Goal: Complete application form

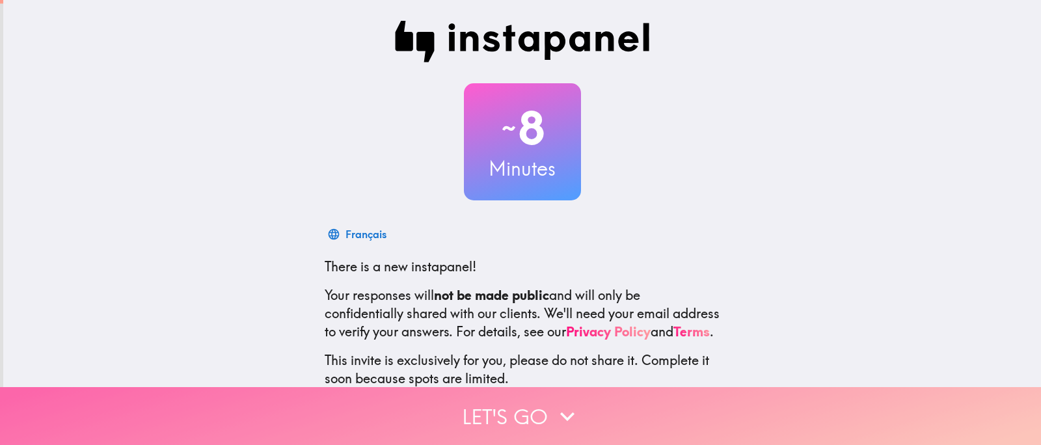
click at [516, 401] on button "Let's go" at bounding box center [520, 416] width 1041 height 58
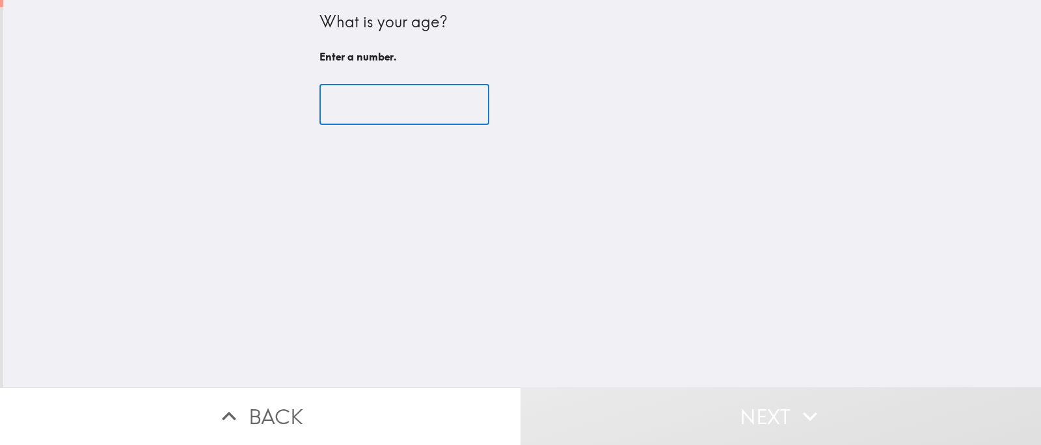
click at [351, 116] on input "number" at bounding box center [404, 105] width 170 height 40
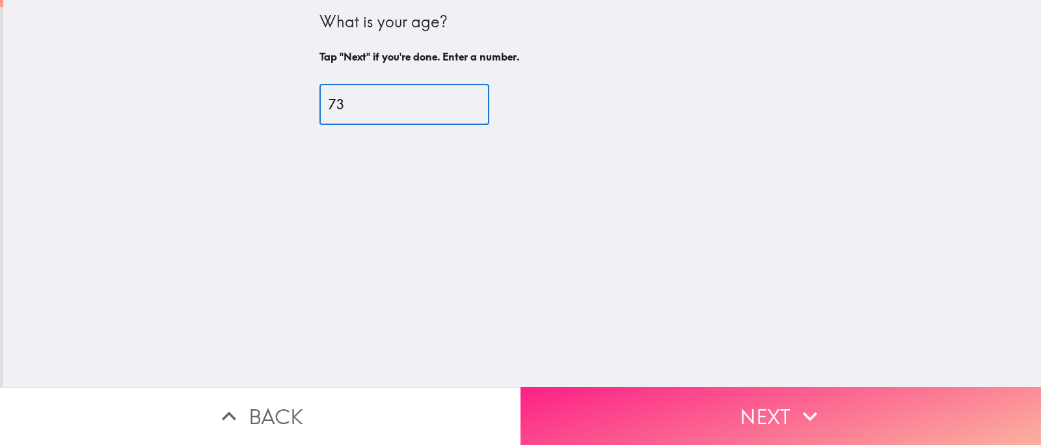
type input "73"
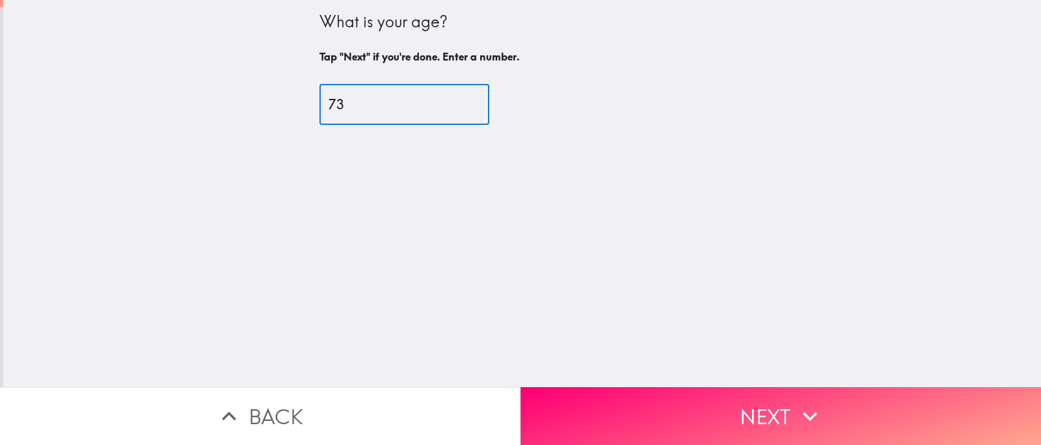
click at [651, 388] on button "Next" at bounding box center [781, 416] width 521 height 58
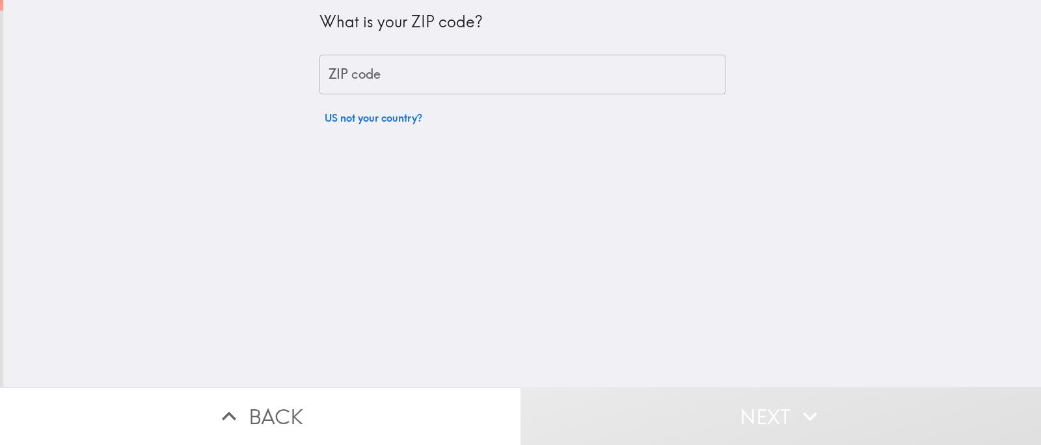
click at [385, 84] on input "ZIP code" at bounding box center [522, 75] width 406 height 40
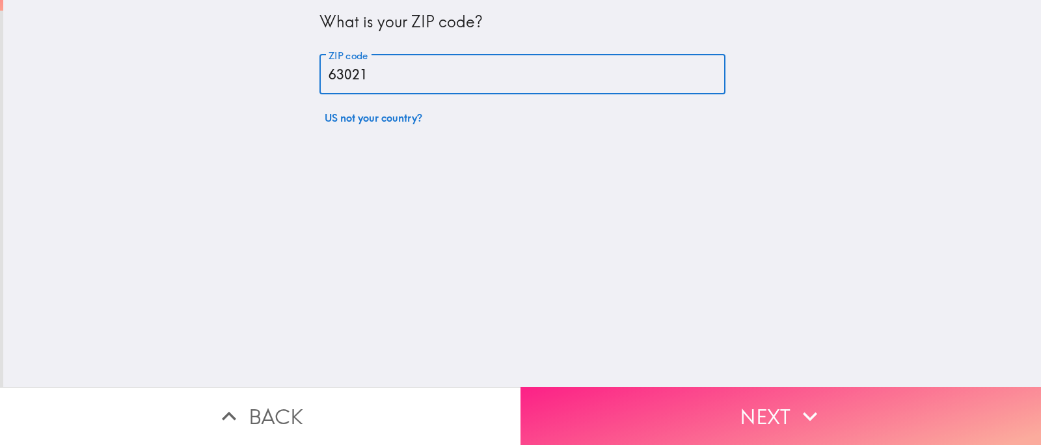
type input "63021"
click at [727, 403] on button "Next" at bounding box center [781, 416] width 521 height 58
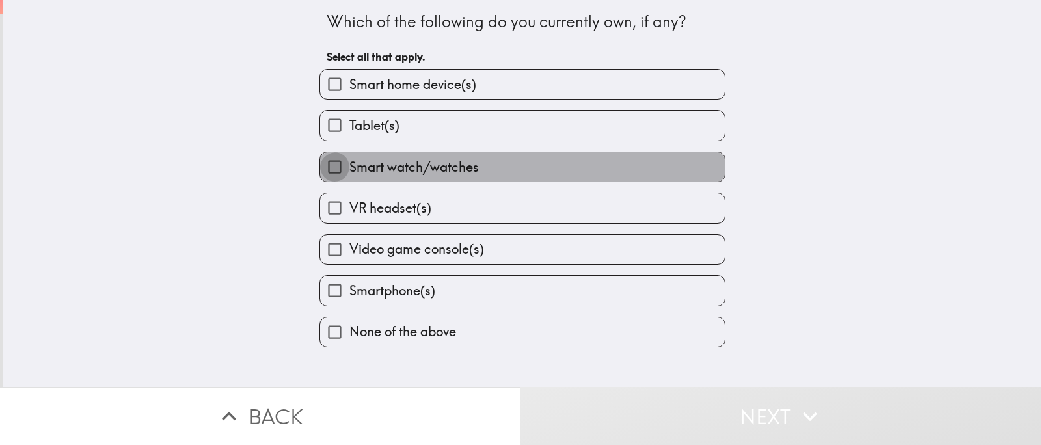
click at [326, 182] on input "Smart watch/watches" at bounding box center [334, 166] width 29 height 29
checkbox input "true"
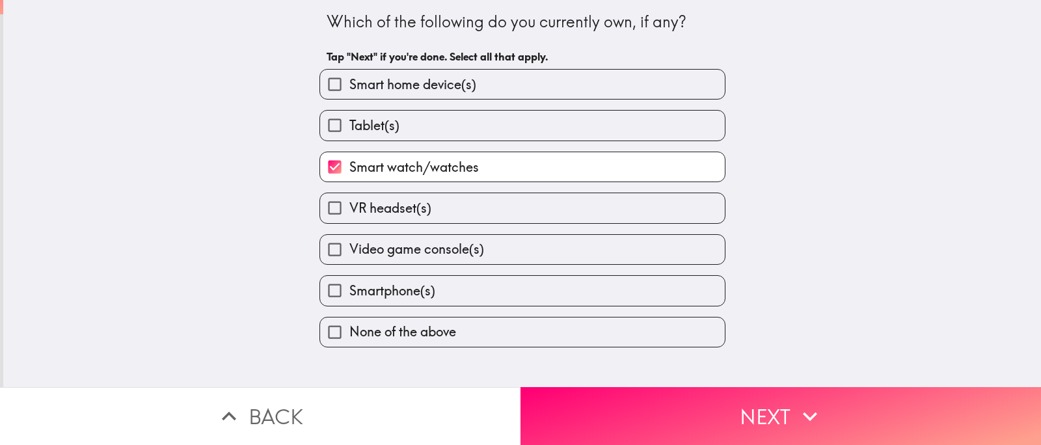
scroll to position [5, 0]
click at [342, 305] on input "Smartphone(s)" at bounding box center [334, 290] width 29 height 29
checkbox input "true"
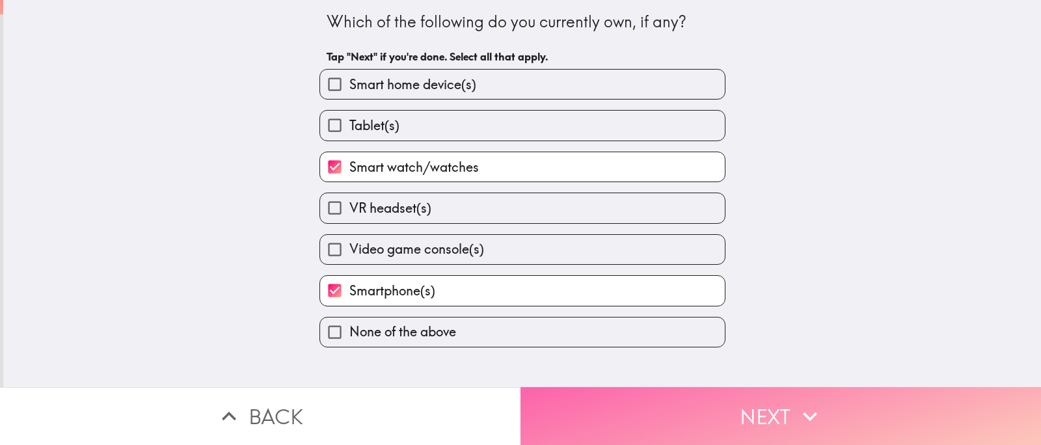
click at [737, 420] on button "Next" at bounding box center [781, 416] width 521 height 58
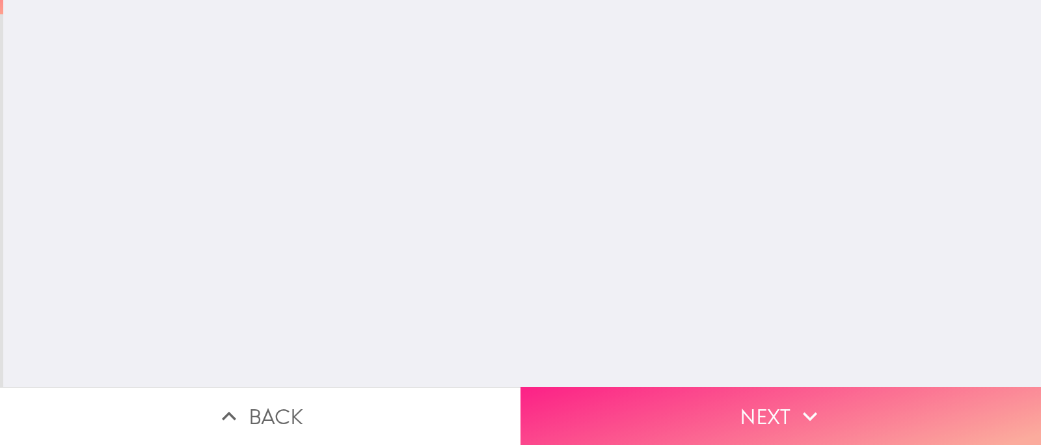
scroll to position [0, 0]
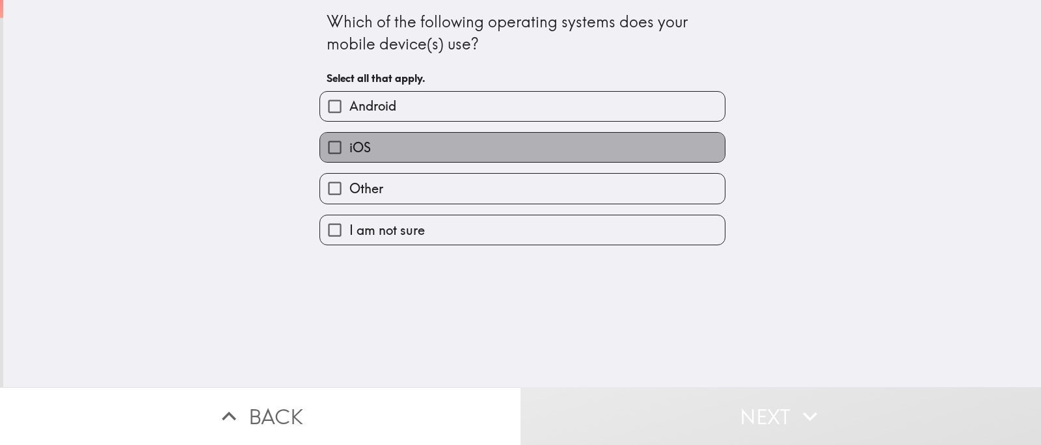
click at [398, 150] on label "iOS" at bounding box center [522, 147] width 405 height 29
click at [349, 150] on input "iOS" at bounding box center [334, 147] width 29 height 29
checkbox input "true"
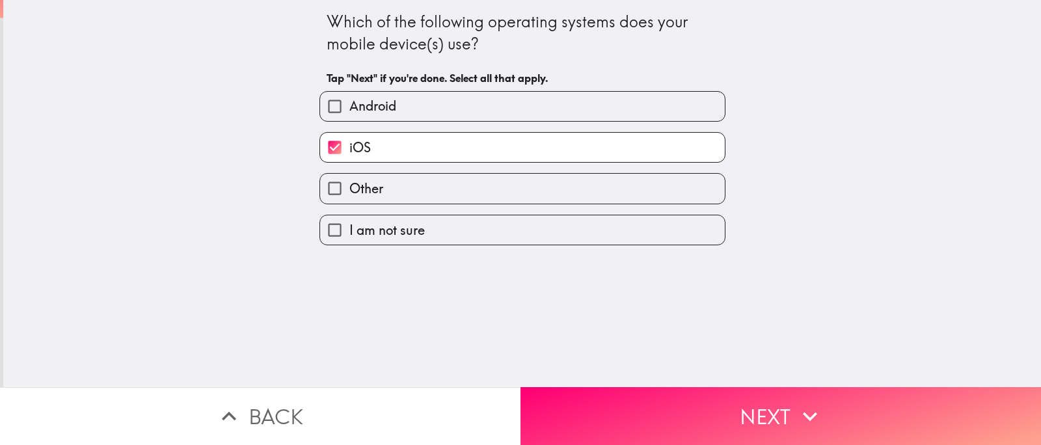
click at [657, 398] on button "Next" at bounding box center [781, 416] width 521 height 58
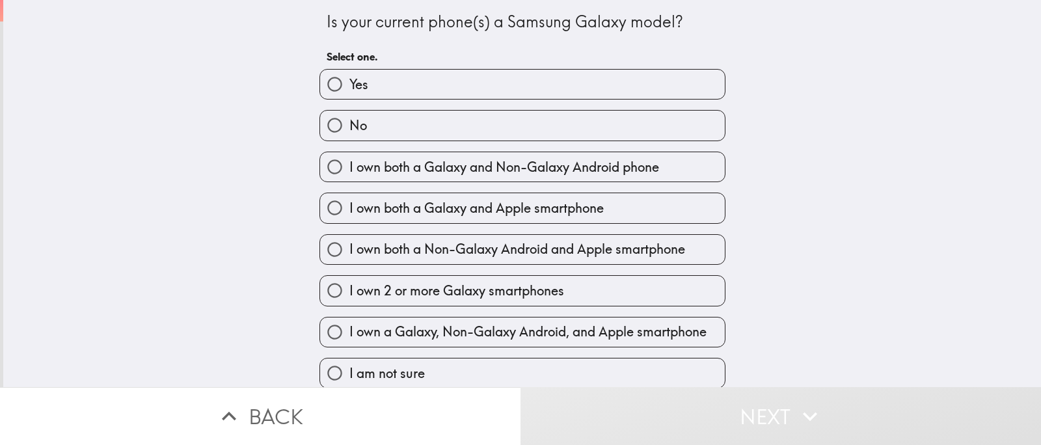
click at [351, 135] on span "No" at bounding box center [358, 125] width 18 height 18
click at [349, 140] on input "No" at bounding box center [334, 125] width 29 height 29
radio input "true"
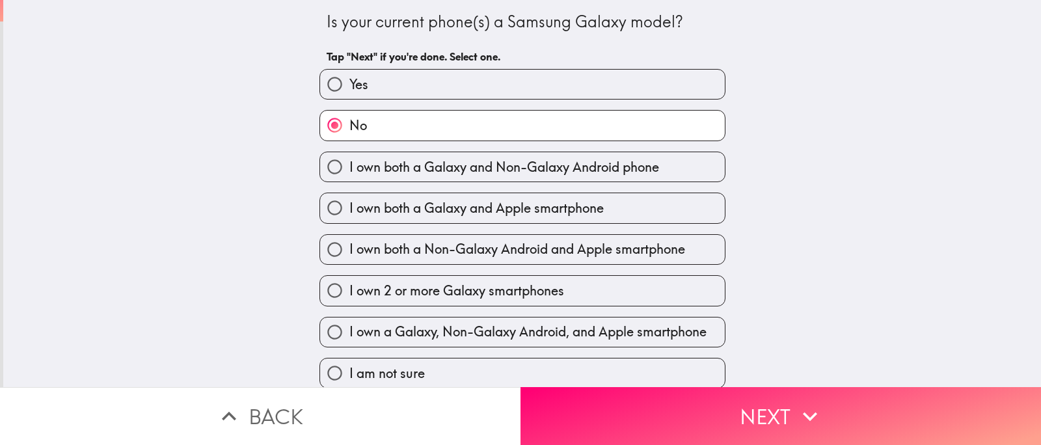
drag, startPoint x: 759, startPoint y: 400, endPoint x: 752, endPoint y: 400, distance: 7.2
click at [759, 400] on button "Next" at bounding box center [781, 416] width 521 height 58
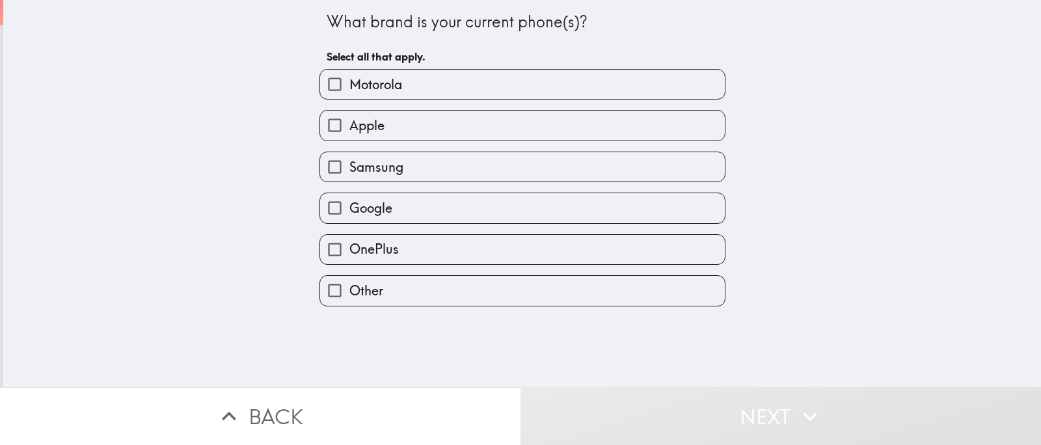
click at [349, 135] on span "Apple" at bounding box center [366, 125] width 35 height 18
click at [346, 139] on input "Apple" at bounding box center [334, 125] width 29 height 29
checkbox input "true"
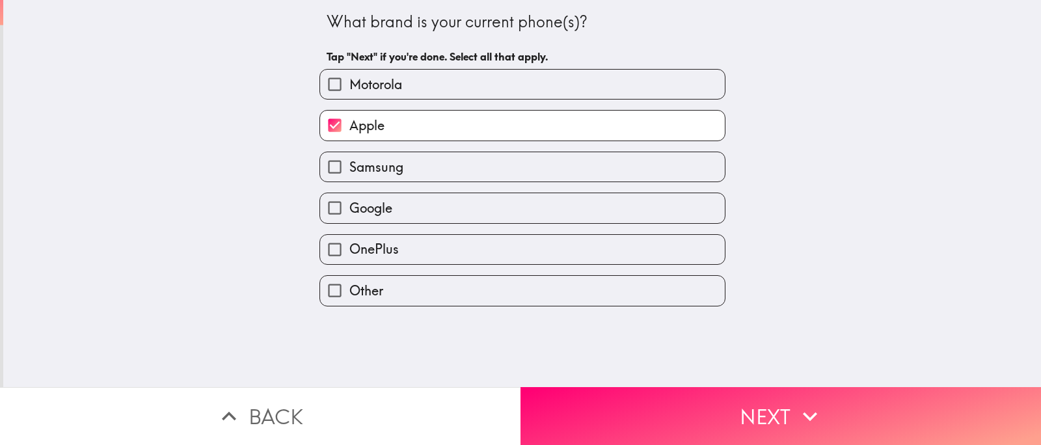
click at [737, 405] on button "Next" at bounding box center [781, 416] width 521 height 58
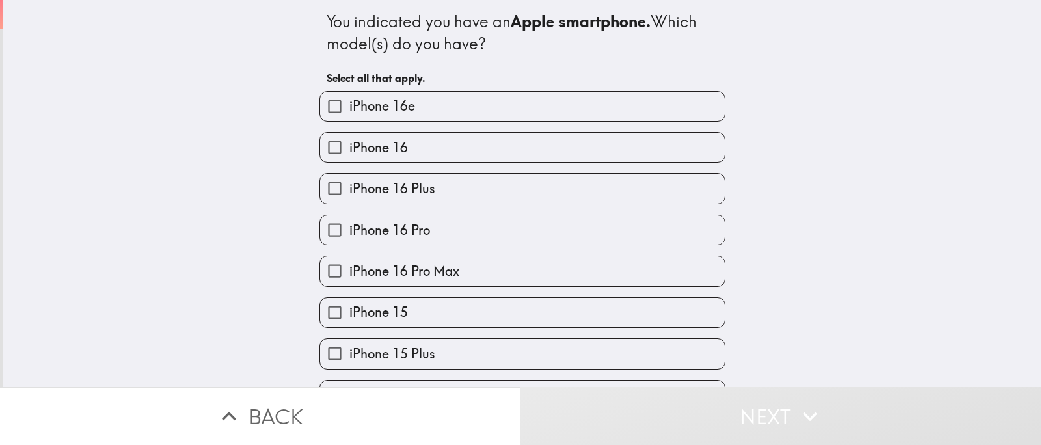
click at [353, 235] on label "iPhone 16 Pro" at bounding box center [522, 229] width 405 height 29
click at [349, 235] on input "iPhone 16 Pro" at bounding box center [334, 229] width 29 height 29
checkbox input "true"
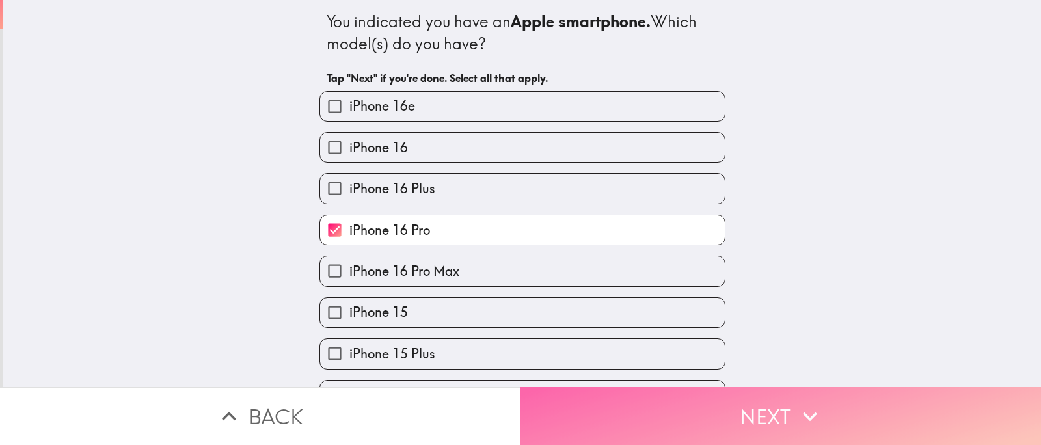
click at [677, 394] on button "Next" at bounding box center [781, 416] width 521 height 58
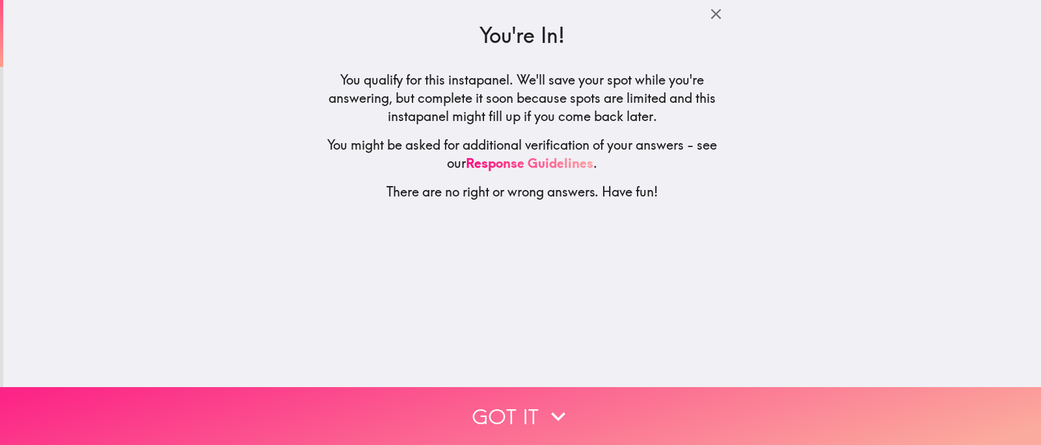
click at [537, 412] on button "Got it" at bounding box center [520, 416] width 1041 height 58
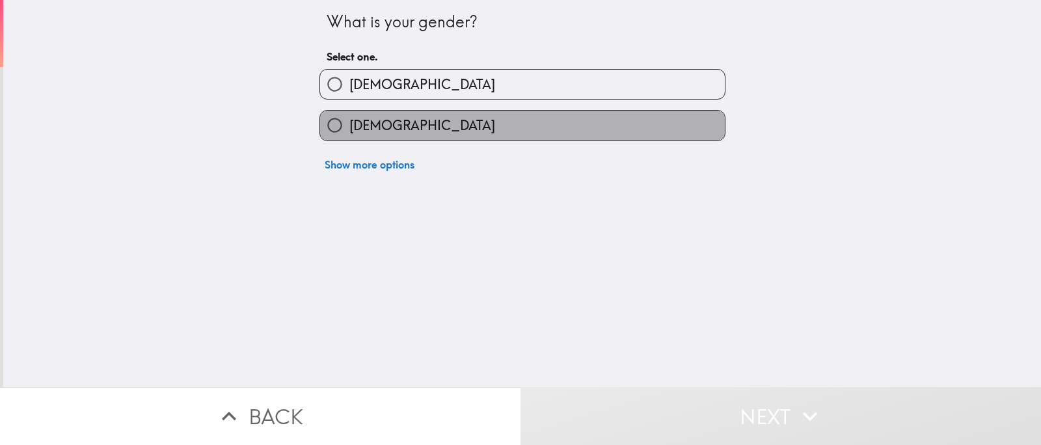
click at [372, 135] on span "[DEMOGRAPHIC_DATA]" at bounding box center [422, 125] width 146 height 18
click at [349, 137] on input "[DEMOGRAPHIC_DATA]" at bounding box center [334, 125] width 29 height 29
radio input "true"
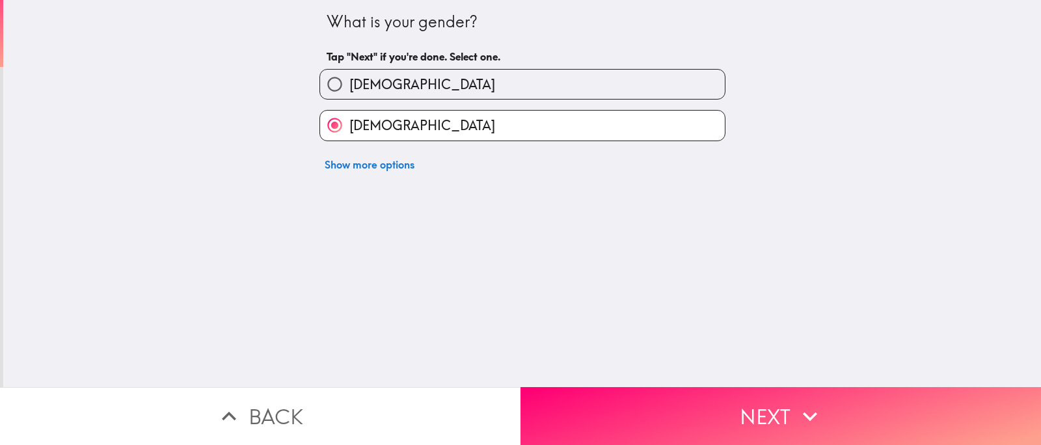
click at [410, 70] on div "[DEMOGRAPHIC_DATA]" at bounding box center [517, 79] width 416 height 41
click at [402, 87] on label "[DEMOGRAPHIC_DATA]" at bounding box center [522, 84] width 405 height 29
click at [349, 87] on input "[DEMOGRAPHIC_DATA]" at bounding box center [334, 84] width 29 height 29
radio input "true"
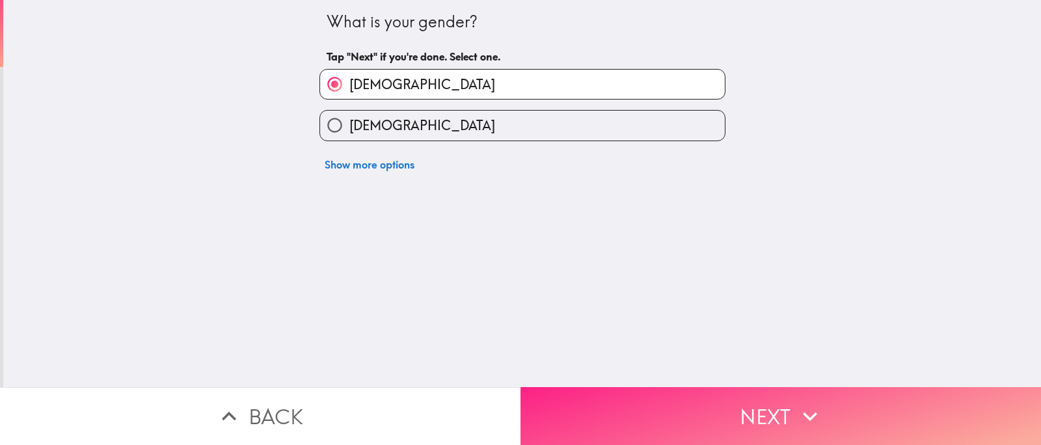
click at [719, 405] on button "Next" at bounding box center [781, 416] width 521 height 58
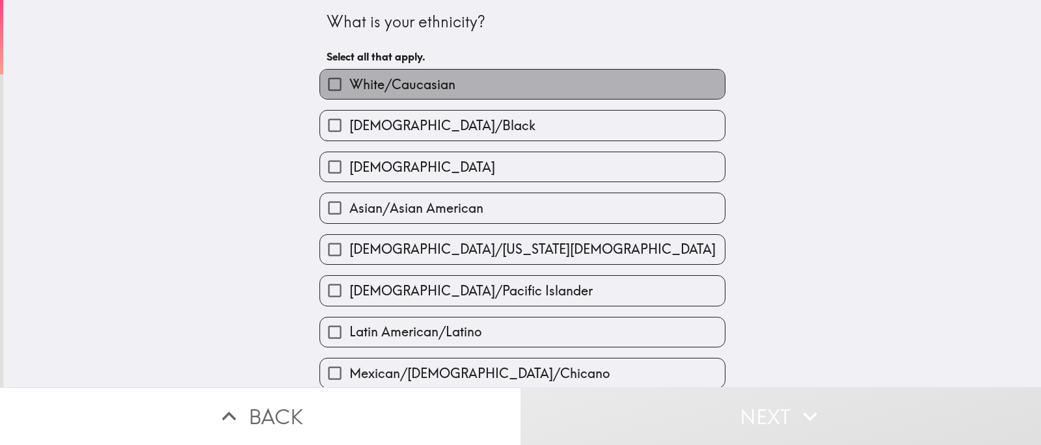
click at [350, 99] on label "White/Caucasian" at bounding box center [522, 84] width 405 height 29
click at [349, 99] on input "White/Caucasian" at bounding box center [334, 84] width 29 height 29
checkbox input "true"
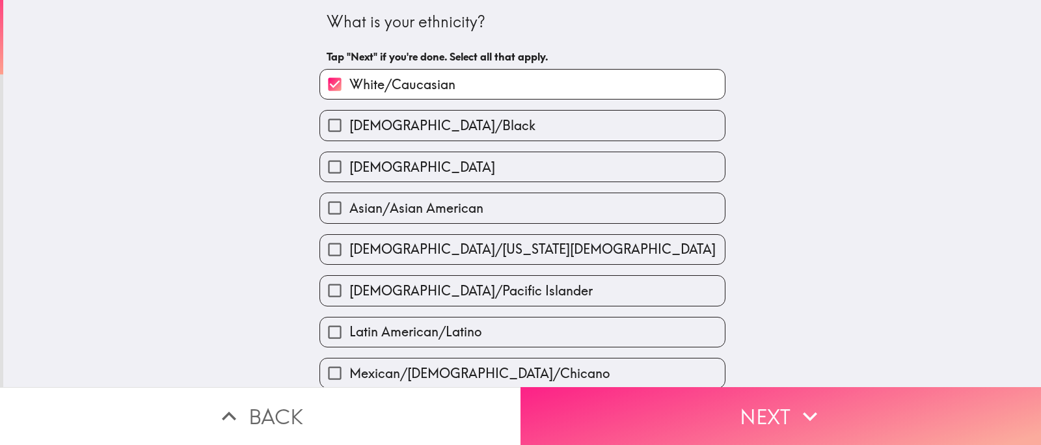
click at [660, 423] on button "Next" at bounding box center [781, 416] width 521 height 58
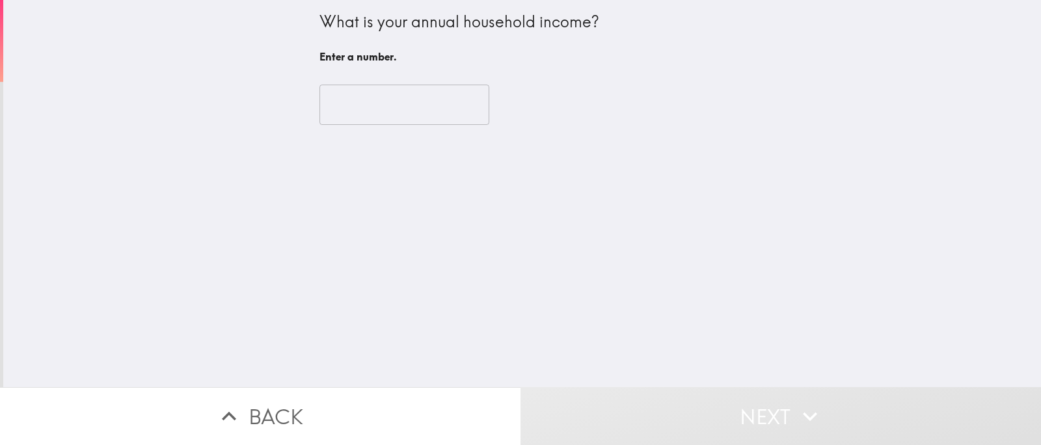
click at [345, 113] on input "number" at bounding box center [404, 105] width 170 height 40
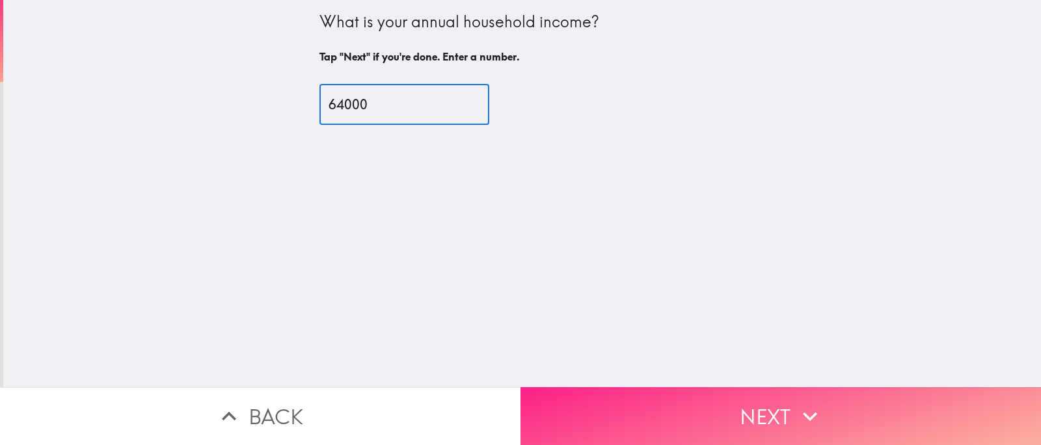
type input "64000"
click at [698, 401] on button "Next" at bounding box center [781, 416] width 521 height 58
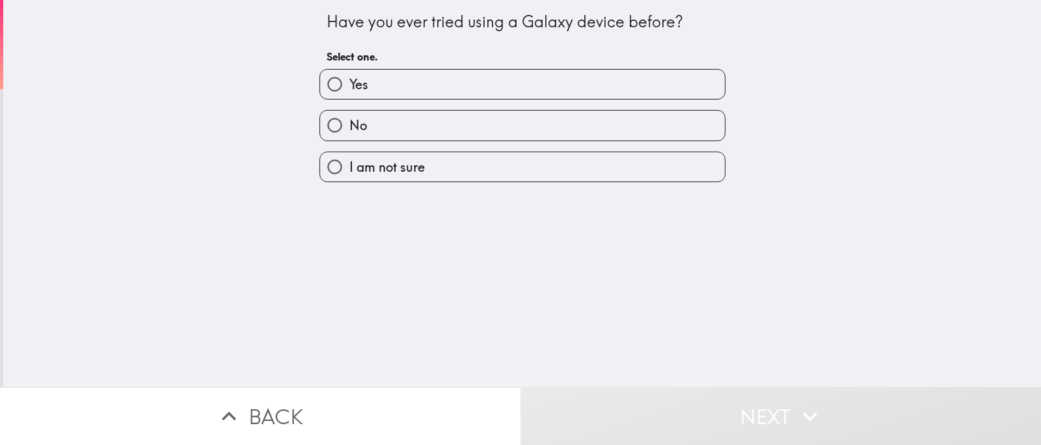
click at [375, 133] on label "No" at bounding box center [522, 125] width 405 height 29
click at [349, 133] on input "No" at bounding box center [334, 125] width 29 height 29
radio input "true"
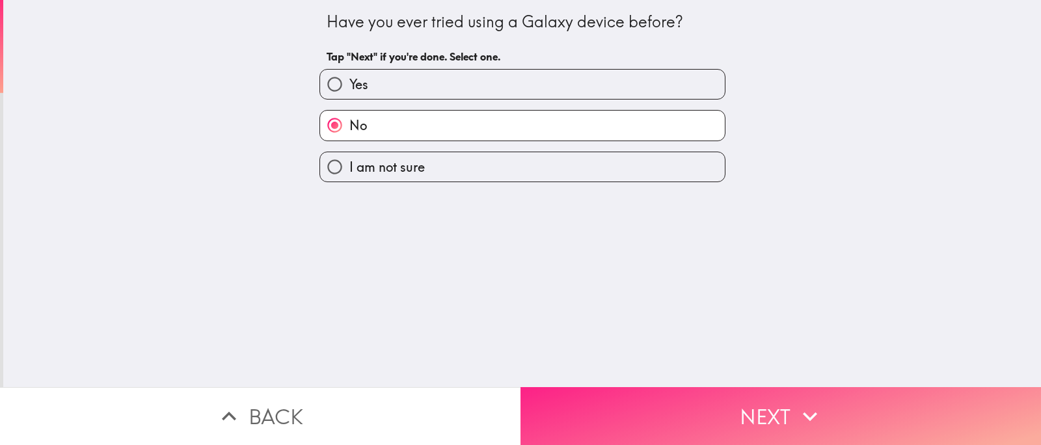
click at [703, 401] on button "Next" at bounding box center [781, 416] width 521 height 58
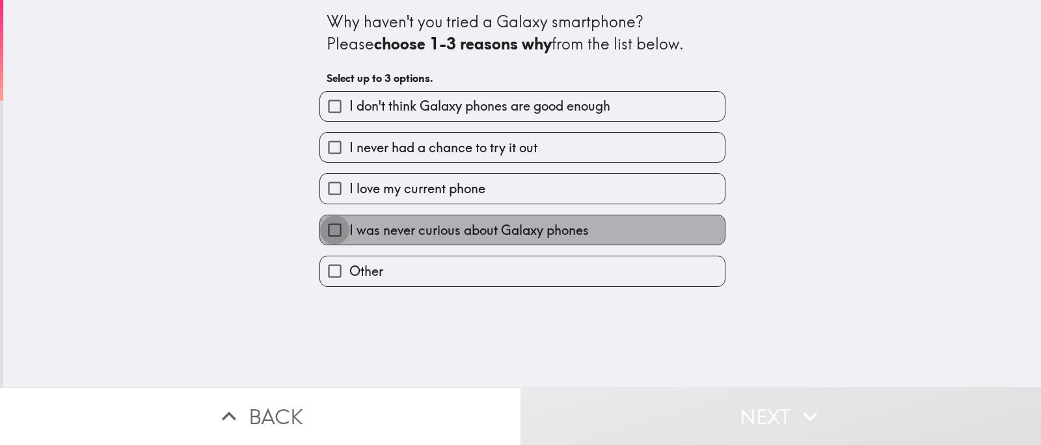
click at [332, 245] on input "I was never curious about Galaxy phones" at bounding box center [334, 229] width 29 height 29
checkbox input "true"
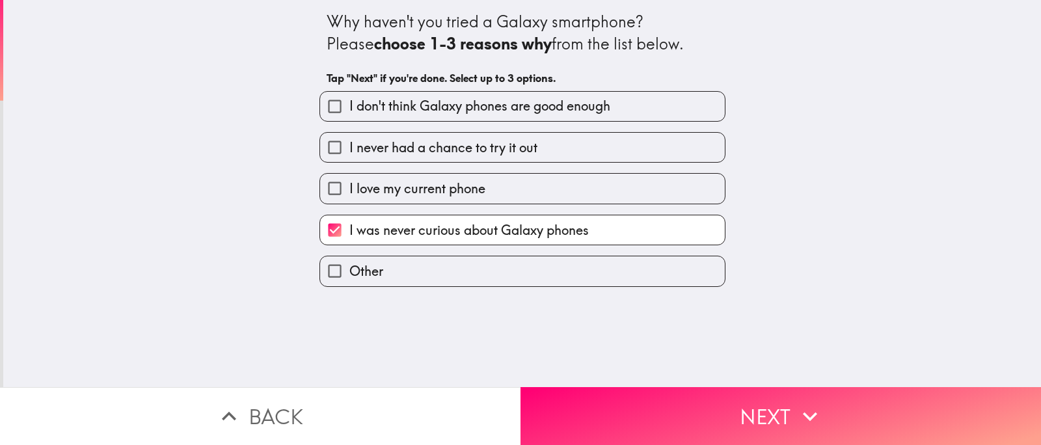
click at [447, 203] on label "I love my current phone" at bounding box center [522, 188] width 405 height 29
click at [349, 203] on input "I love my current phone" at bounding box center [334, 188] width 29 height 29
checkbox input "true"
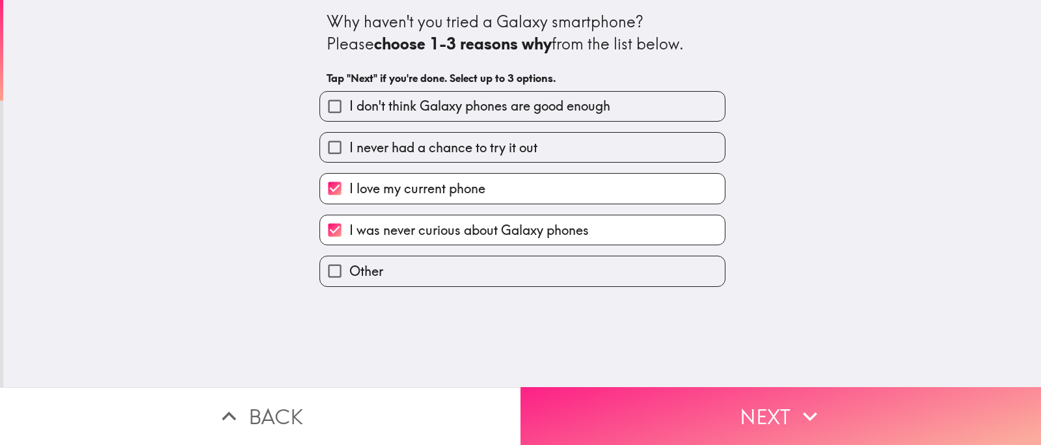
click at [698, 398] on button "Next" at bounding box center [781, 416] width 521 height 58
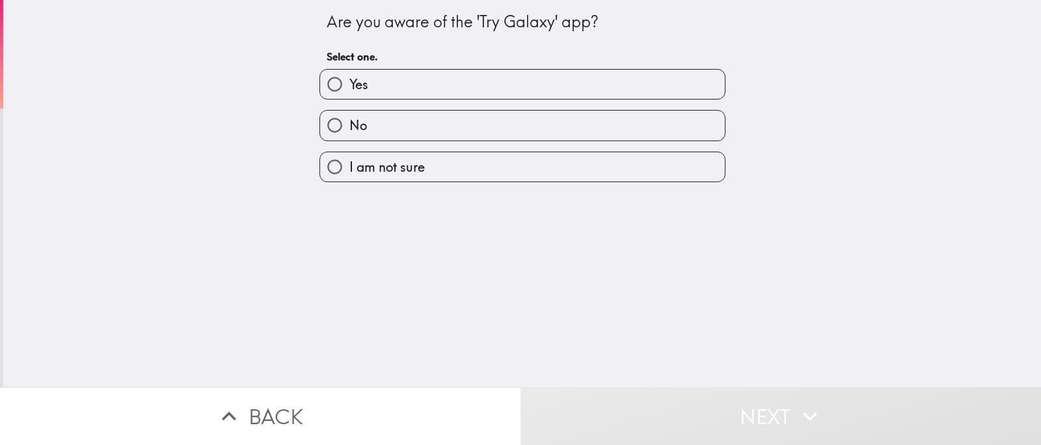
click at [329, 135] on input "No" at bounding box center [334, 125] width 29 height 29
radio input "true"
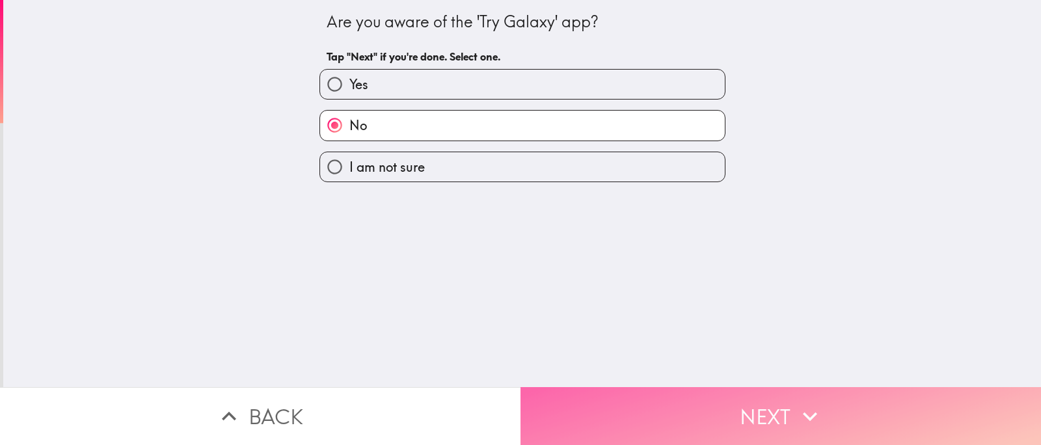
click at [709, 399] on button "Next" at bounding box center [781, 416] width 521 height 58
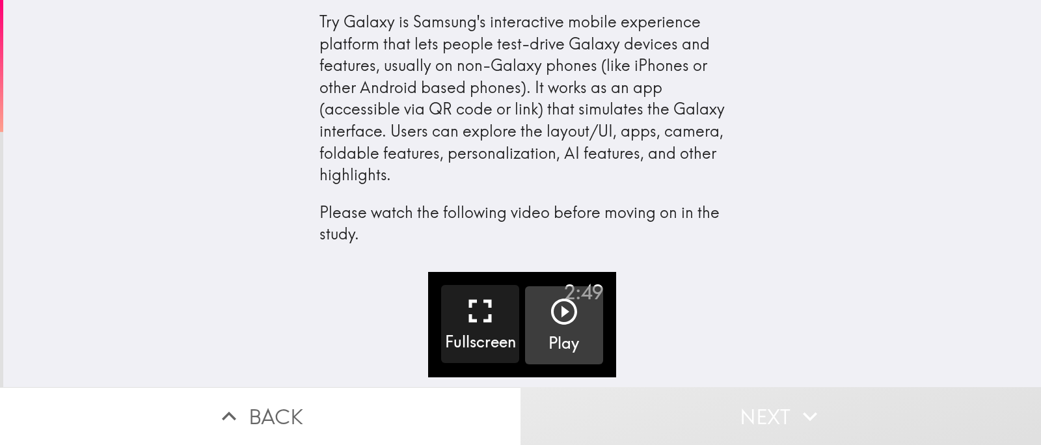
click at [562, 349] on h5 "Play" at bounding box center [564, 344] width 31 height 22
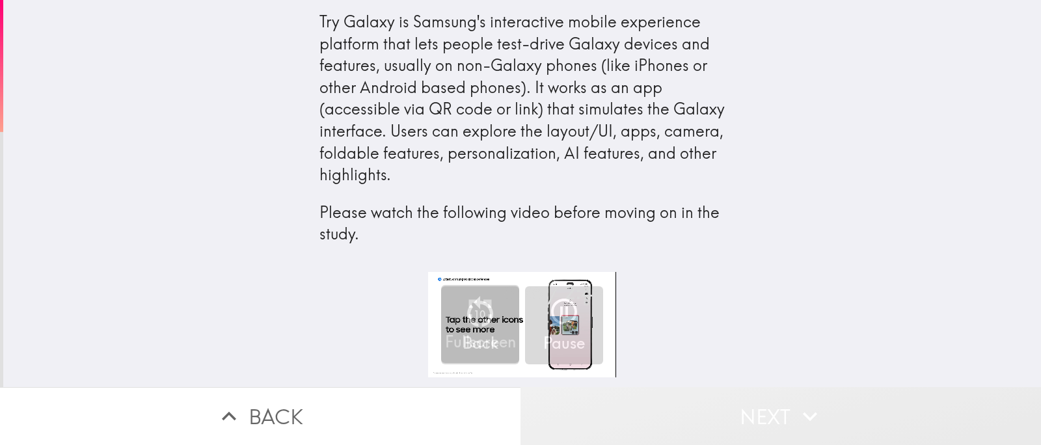
click at [729, 397] on button "Next" at bounding box center [781, 416] width 521 height 58
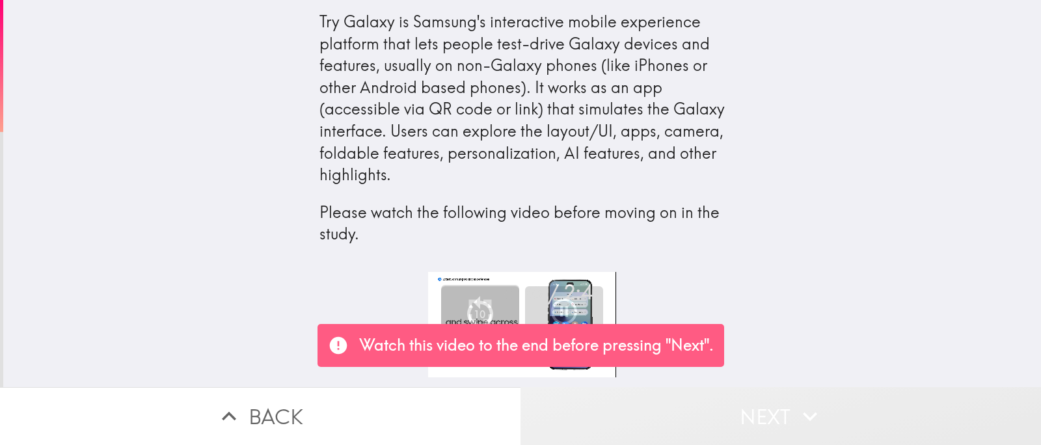
click at [679, 413] on button "Next" at bounding box center [781, 416] width 521 height 58
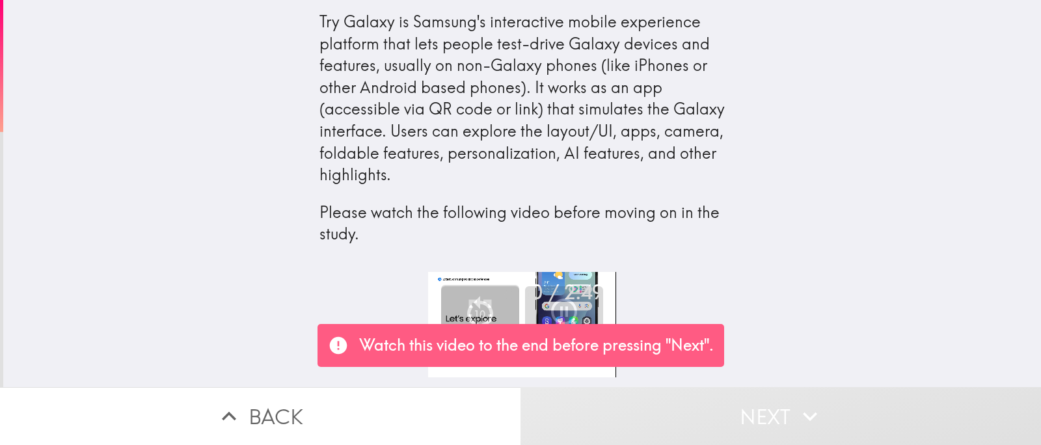
click at [809, 299] on div "0:30 / 2:49 Fullscreen 10 Back Pause" at bounding box center [522, 329] width 1038 height 115
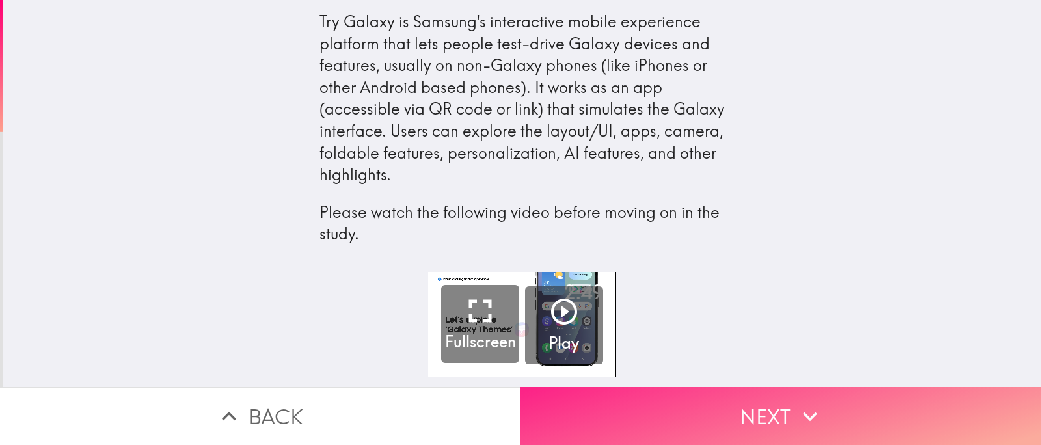
click at [756, 406] on button "Next" at bounding box center [781, 416] width 521 height 58
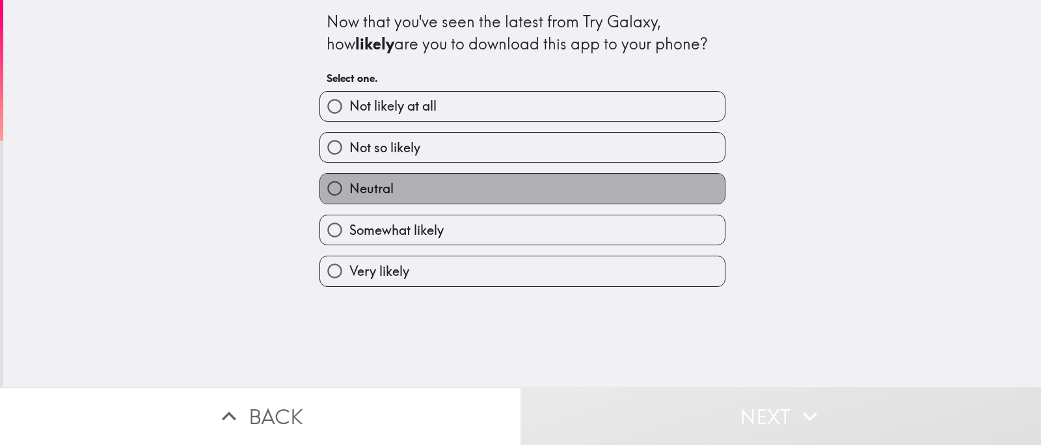
click at [360, 203] on label "Neutral" at bounding box center [522, 188] width 405 height 29
click at [349, 203] on input "Neutral" at bounding box center [334, 188] width 29 height 29
radio input "true"
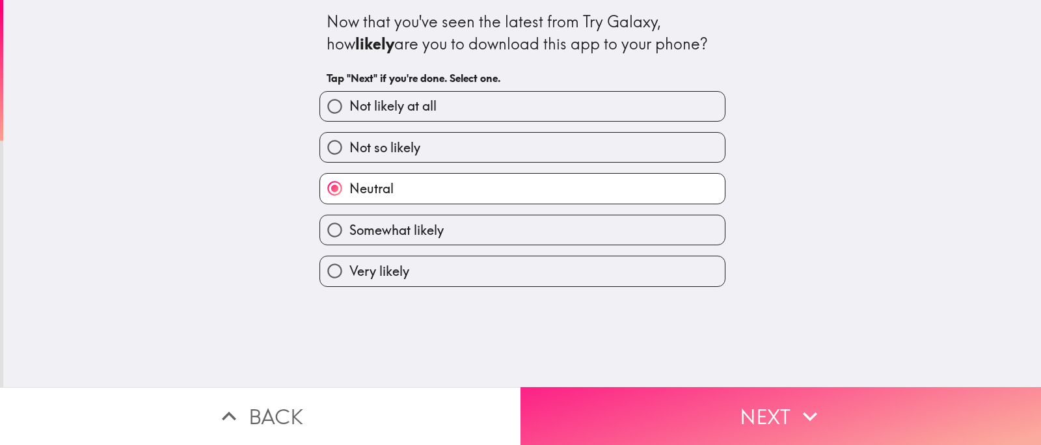
click at [679, 409] on button "Next" at bounding box center [781, 416] width 521 height 58
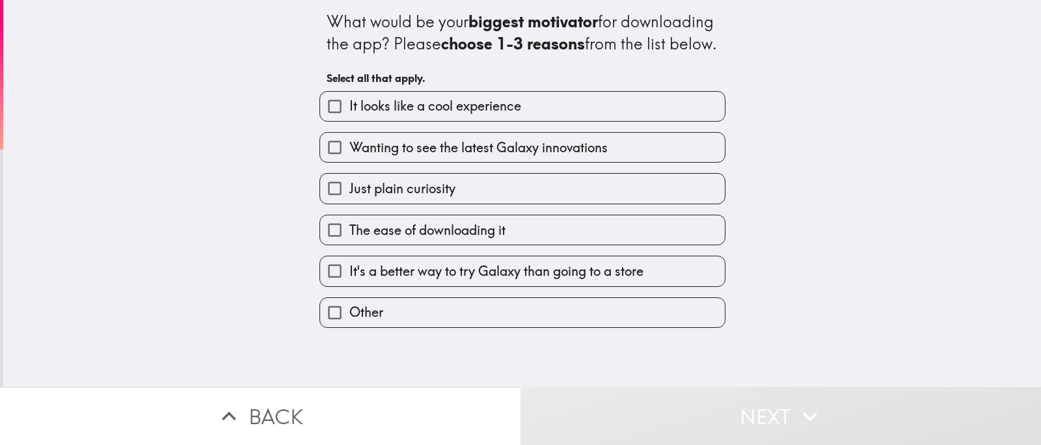
click at [333, 203] on input "Just plain curiosity" at bounding box center [334, 188] width 29 height 29
checkbox input "true"
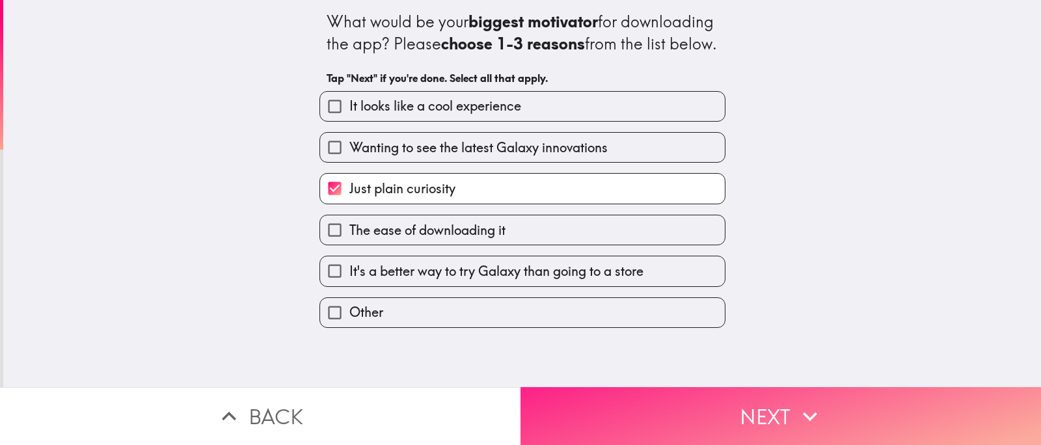
click at [652, 404] on button "Next" at bounding box center [781, 416] width 521 height 58
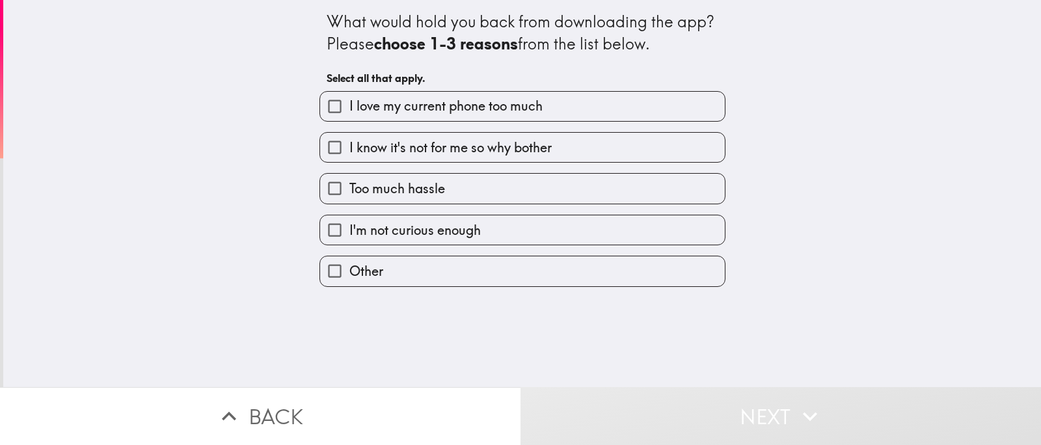
click at [465, 111] on span "I love my current phone too much" at bounding box center [445, 106] width 193 height 18
click at [349, 111] on input "I love my current phone too much" at bounding box center [334, 106] width 29 height 29
checkbox input "true"
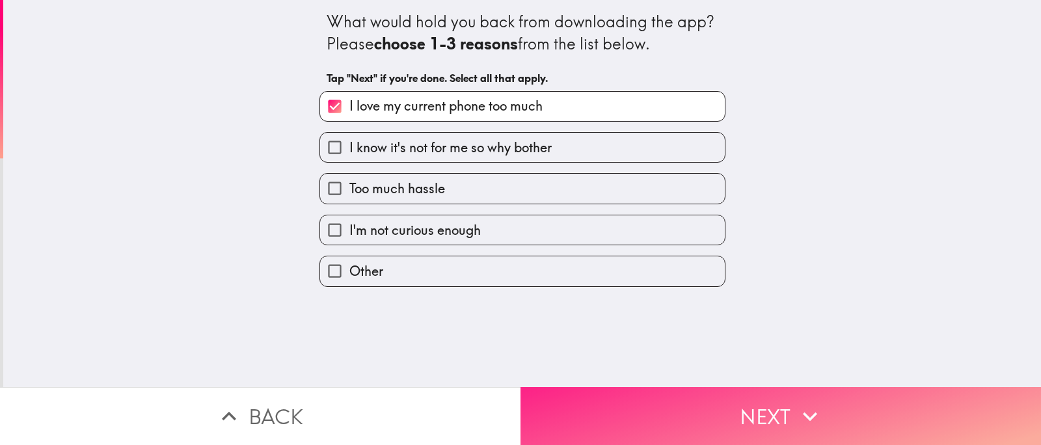
click at [729, 416] on button "Next" at bounding box center [781, 416] width 521 height 58
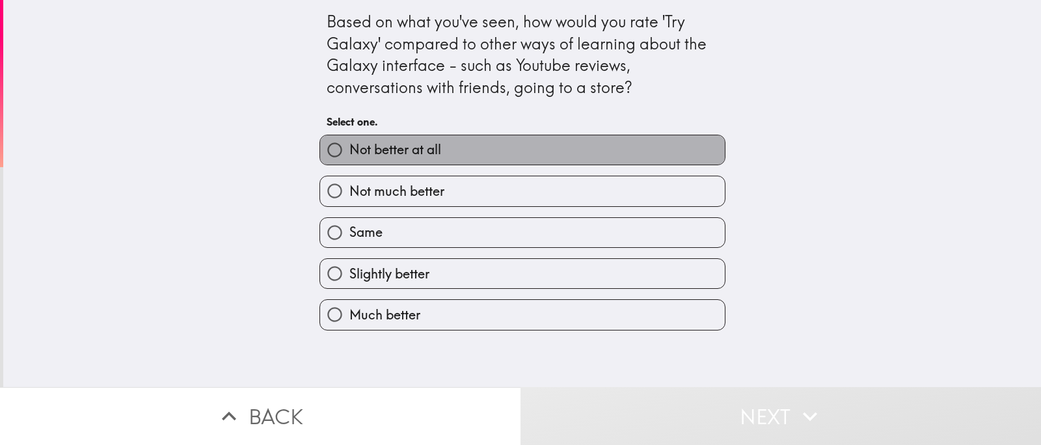
click at [446, 158] on label "Not better at all" at bounding box center [522, 149] width 405 height 29
click at [349, 158] on input "Not better at all" at bounding box center [334, 149] width 29 height 29
radio input "true"
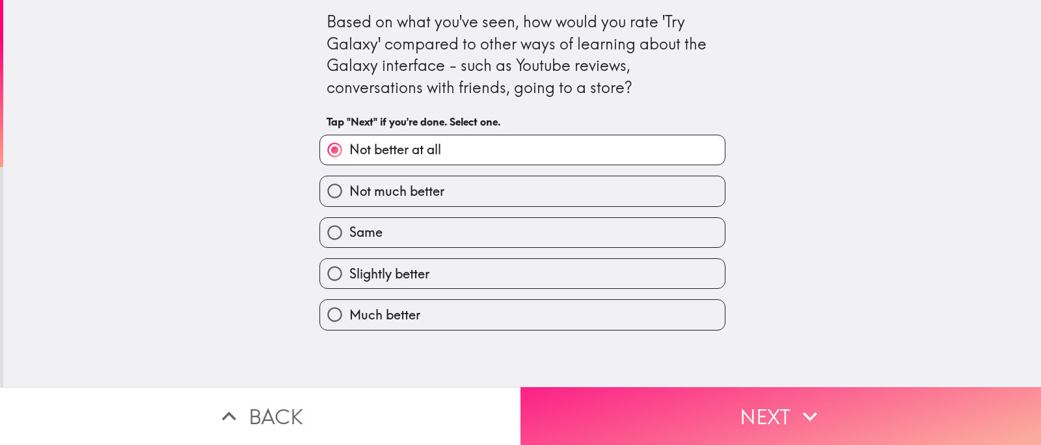
click at [724, 394] on button "Next" at bounding box center [781, 416] width 521 height 58
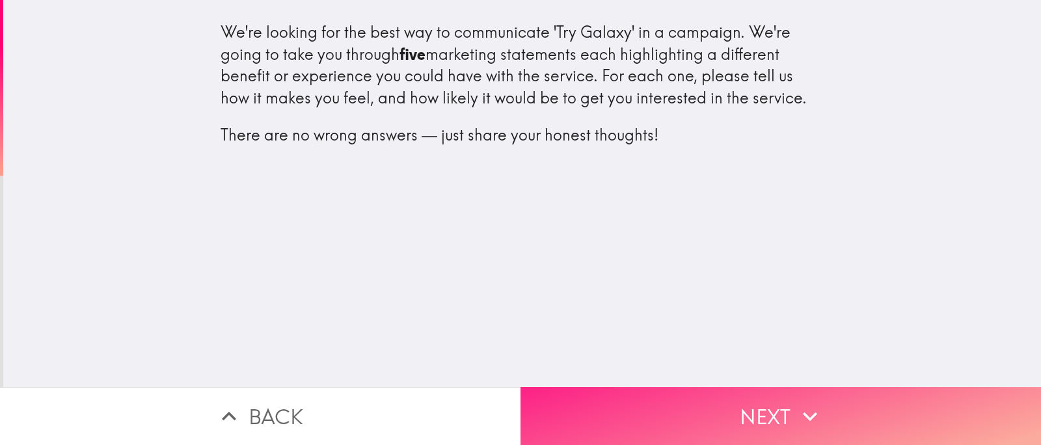
click at [767, 411] on button "Next" at bounding box center [781, 416] width 521 height 58
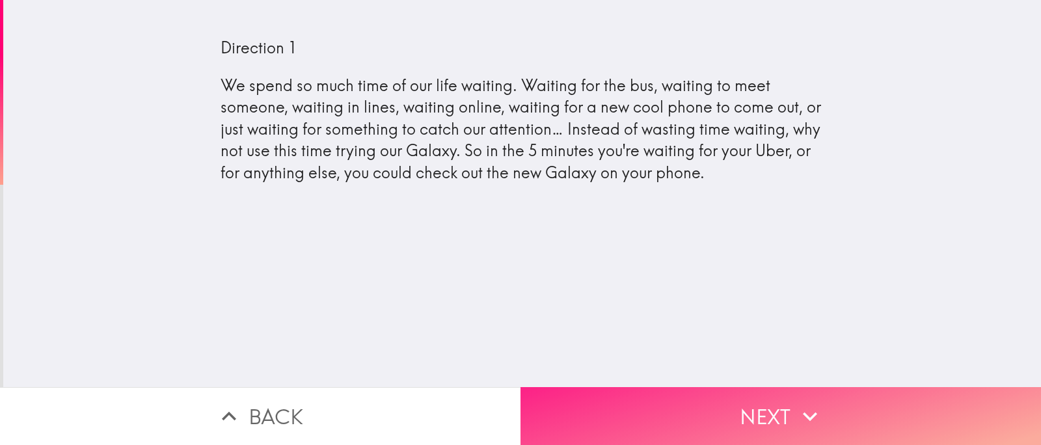
click at [718, 405] on button "Next" at bounding box center [781, 416] width 521 height 58
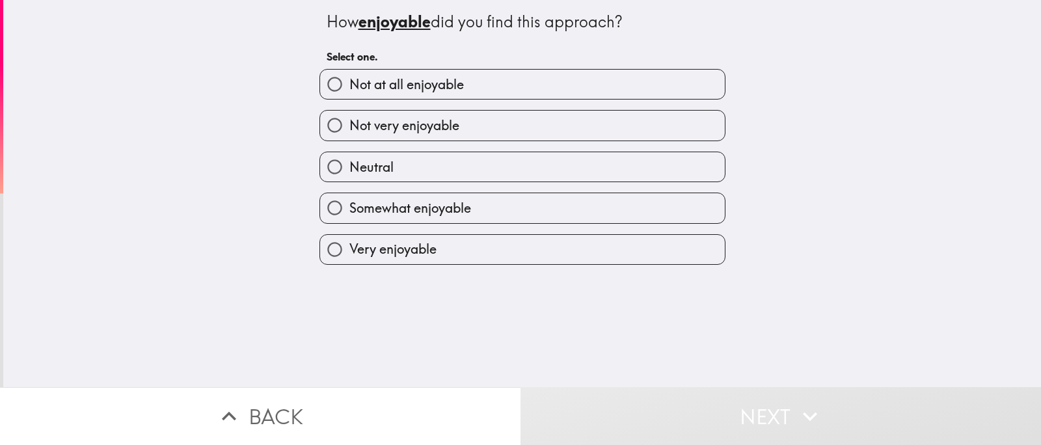
click at [408, 182] on label "Neutral" at bounding box center [522, 166] width 405 height 29
click at [349, 182] on input "Neutral" at bounding box center [334, 166] width 29 height 29
radio input "true"
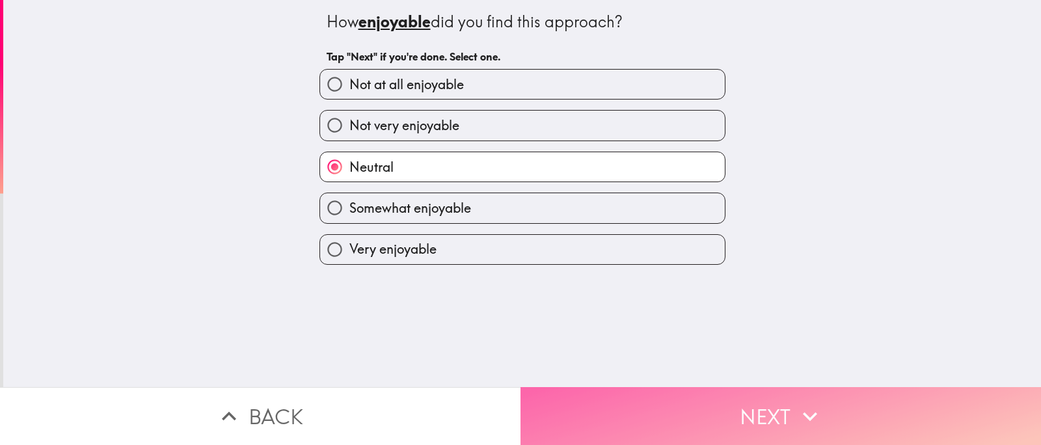
click at [699, 391] on button "Next" at bounding box center [781, 416] width 521 height 58
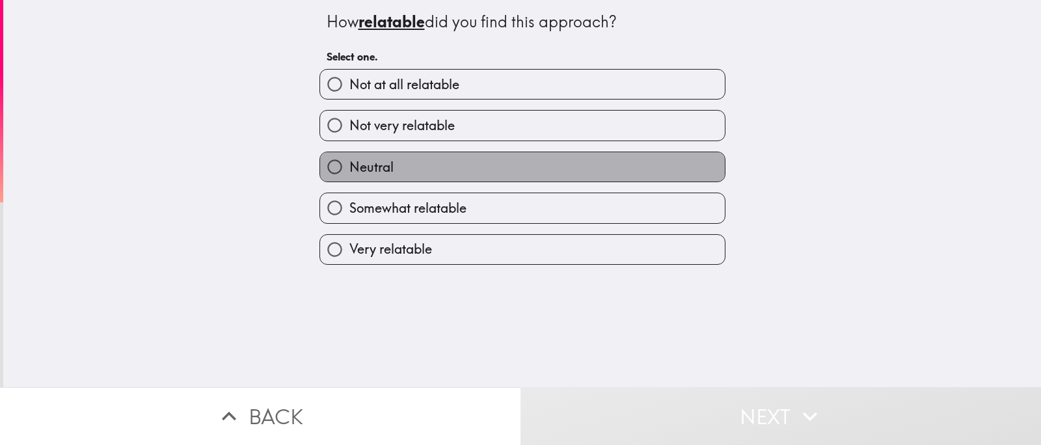
click at [428, 178] on label "Neutral" at bounding box center [522, 166] width 405 height 29
click at [349, 178] on input "Neutral" at bounding box center [334, 166] width 29 height 29
radio input "true"
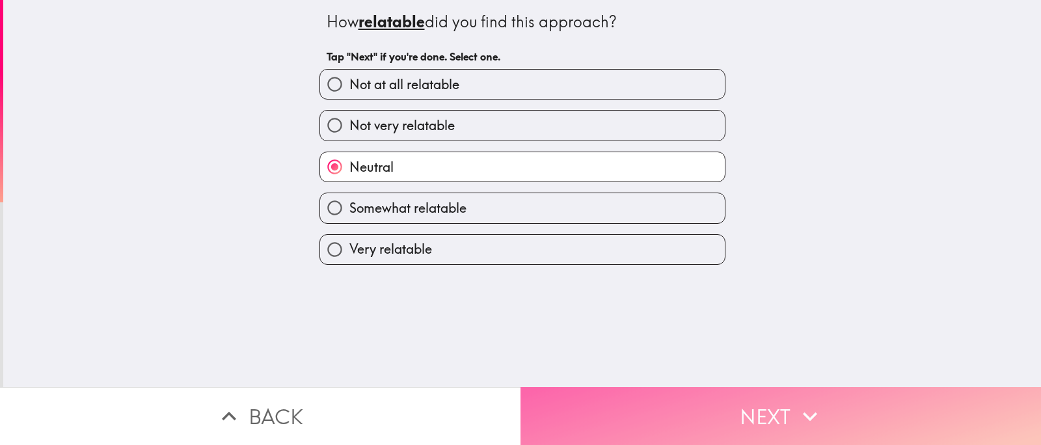
click at [675, 407] on button "Next" at bounding box center [781, 416] width 521 height 58
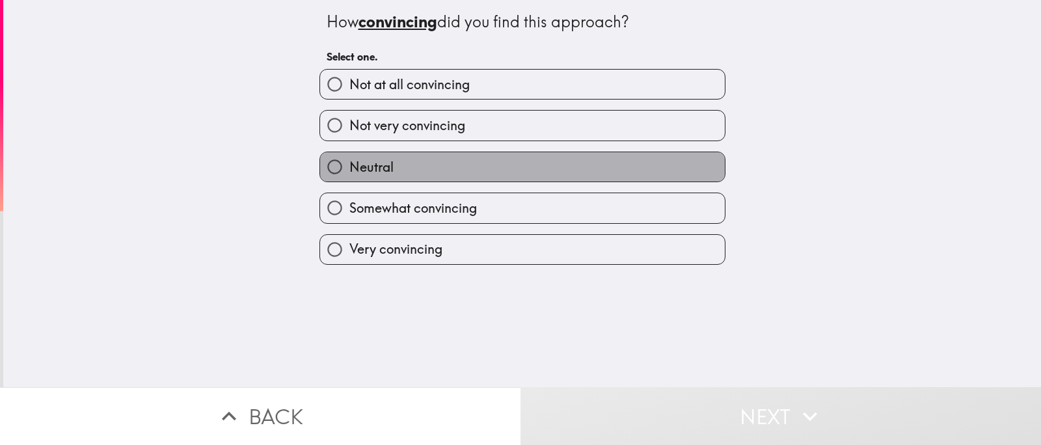
click at [418, 182] on label "Neutral" at bounding box center [522, 166] width 405 height 29
click at [349, 182] on input "Neutral" at bounding box center [334, 166] width 29 height 29
radio input "true"
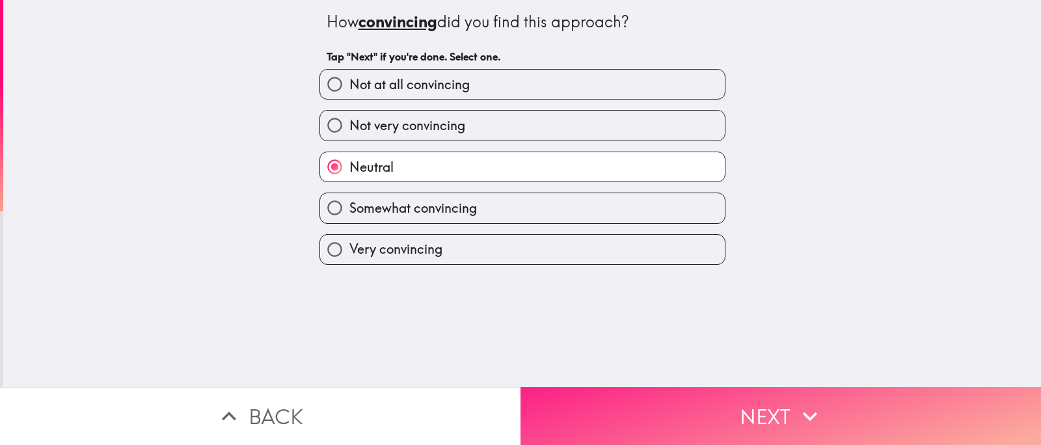
click at [660, 409] on button "Next" at bounding box center [781, 416] width 521 height 58
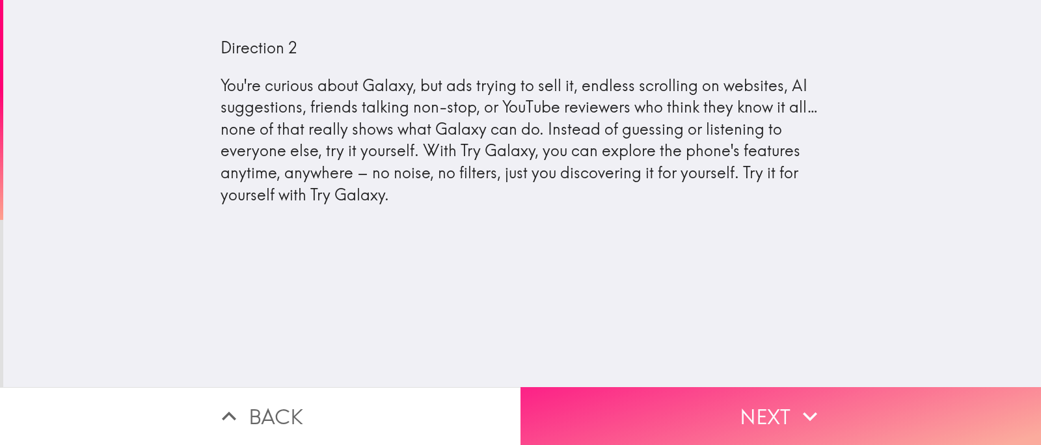
click at [727, 397] on button "Next" at bounding box center [781, 416] width 521 height 58
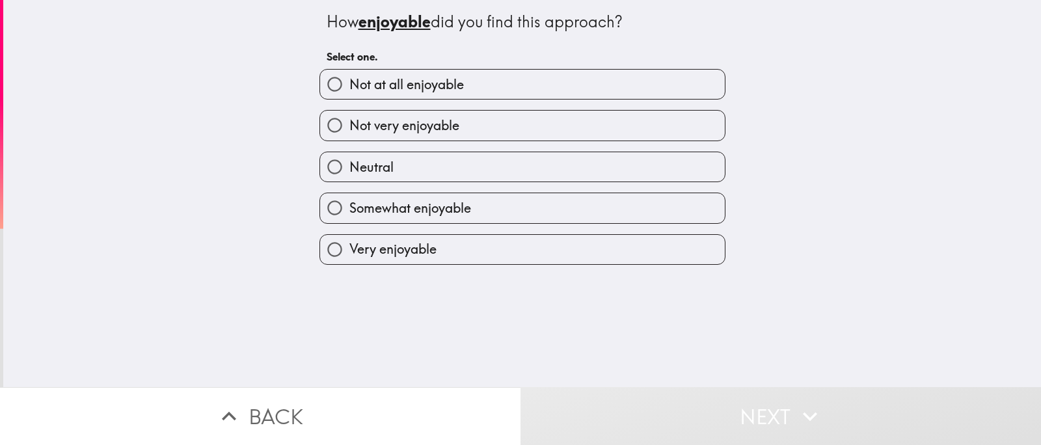
click at [416, 182] on label "Neutral" at bounding box center [522, 166] width 405 height 29
click at [349, 182] on input "Neutral" at bounding box center [334, 166] width 29 height 29
radio input "true"
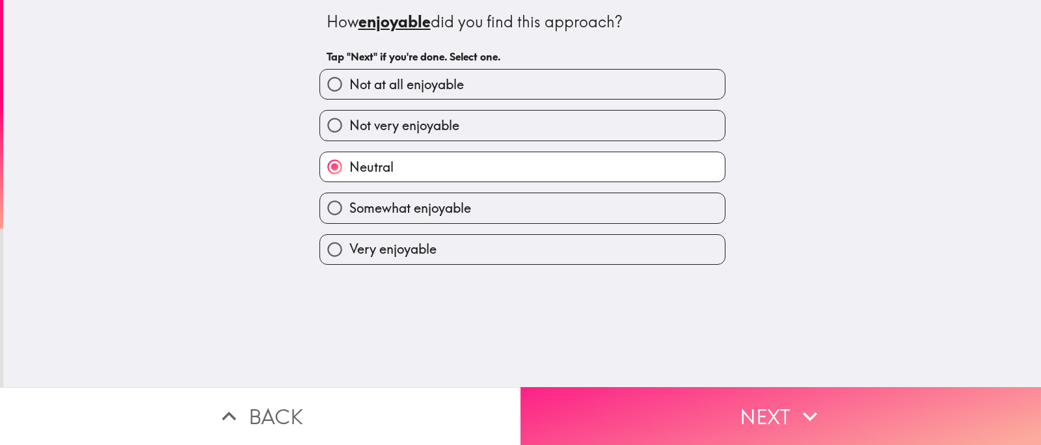
click at [692, 412] on button "Next" at bounding box center [781, 416] width 521 height 58
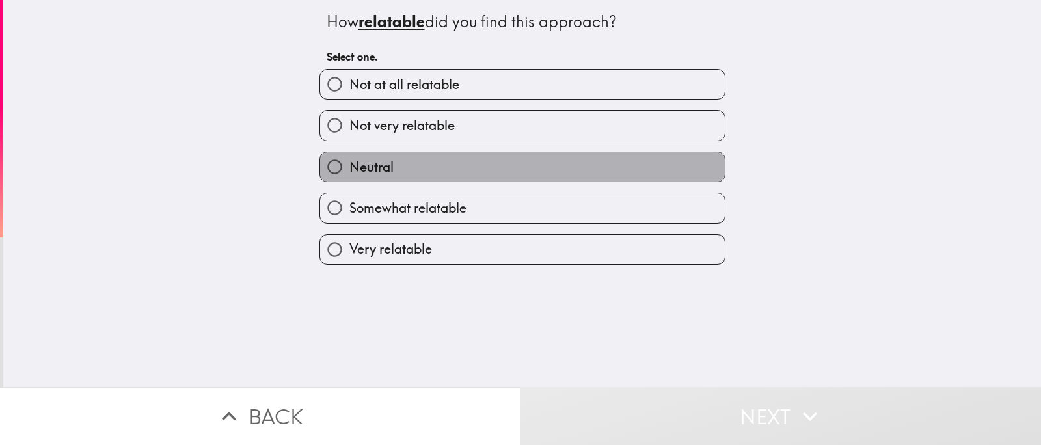
click at [441, 182] on label "Neutral" at bounding box center [522, 166] width 405 height 29
click at [349, 182] on input "Neutral" at bounding box center [334, 166] width 29 height 29
radio input "true"
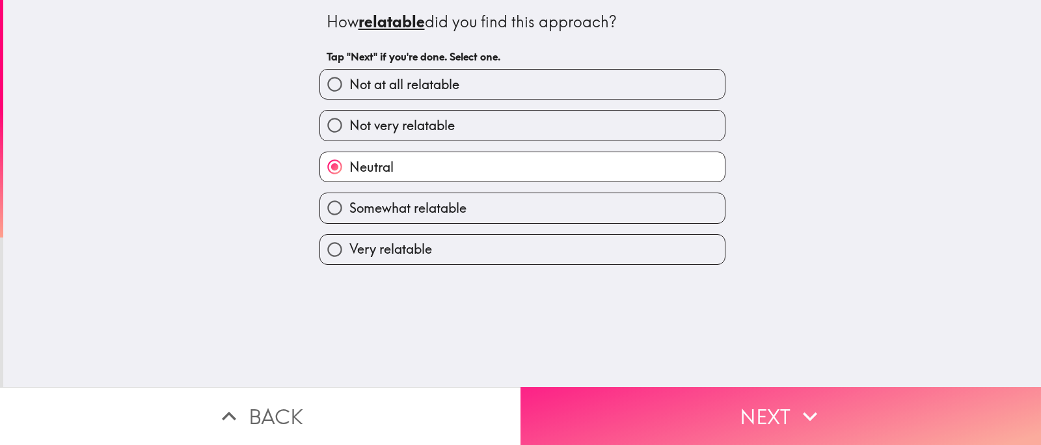
click at [741, 406] on button "Next" at bounding box center [781, 416] width 521 height 58
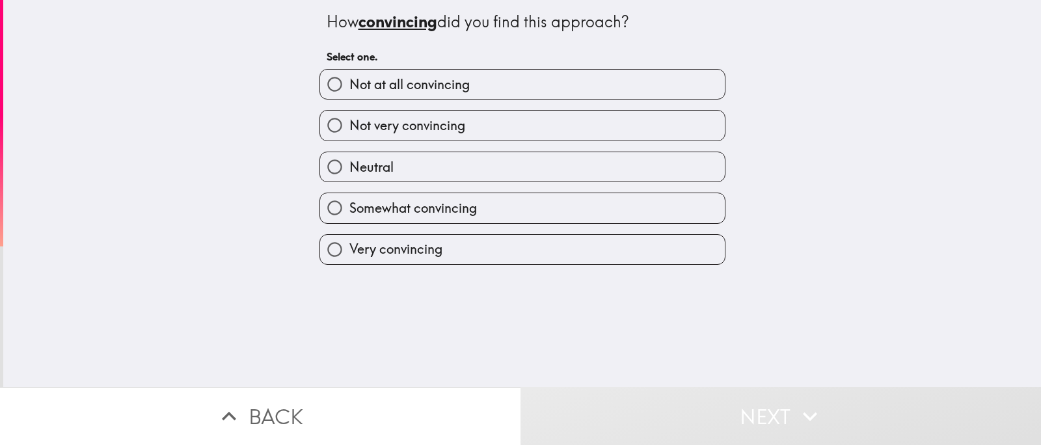
click at [490, 176] on label "Neutral" at bounding box center [522, 166] width 405 height 29
click at [349, 176] on input "Neutral" at bounding box center [334, 166] width 29 height 29
radio input "true"
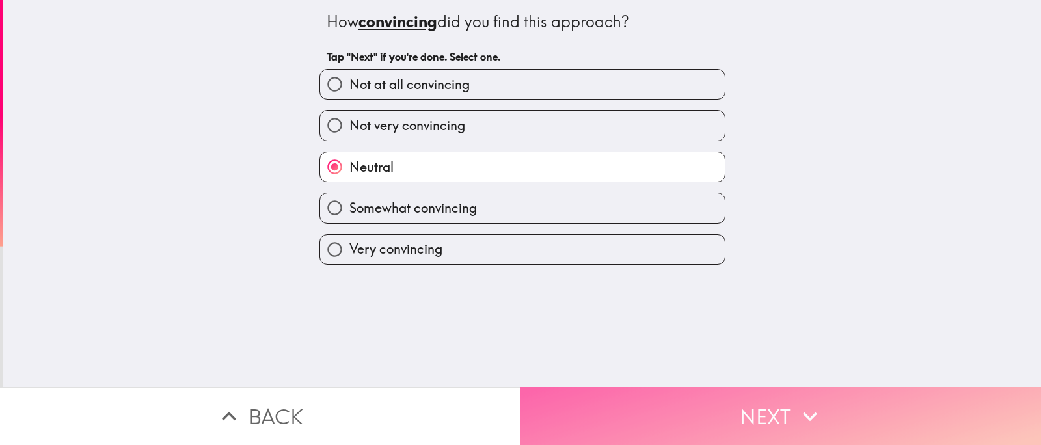
click at [707, 406] on button "Next" at bounding box center [781, 416] width 521 height 58
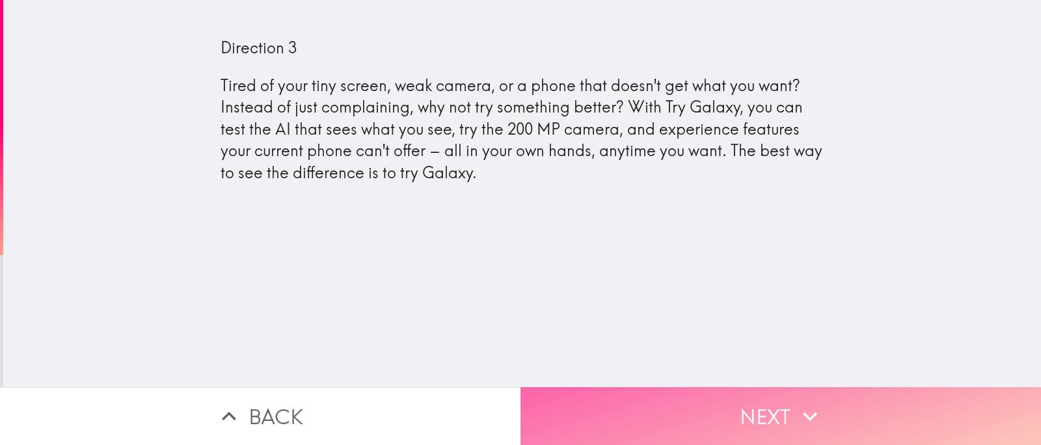
click at [744, 408] on button "Next" at bounding box center [781, 416] width 521 height 58
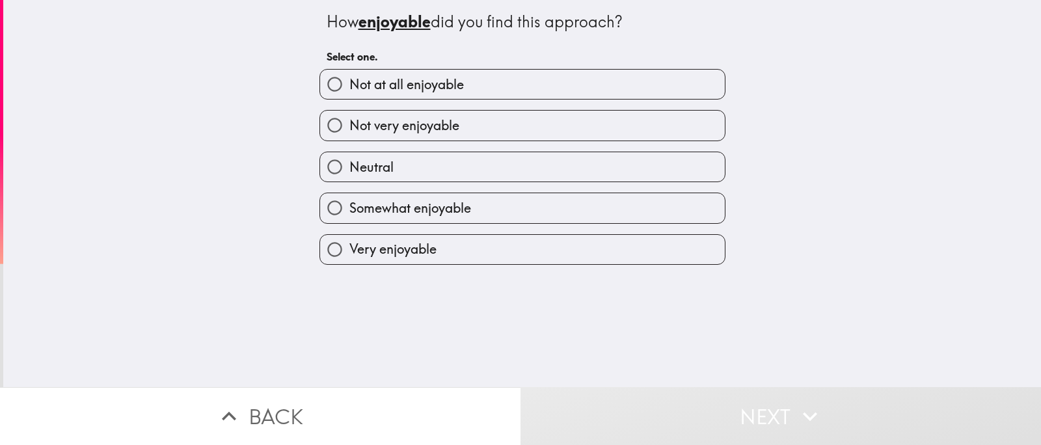
click at [431, 174] on label "Neutral" at bounding box center [522, 166] width 405 height 29
click at [349, 174] on input "Neutral" at bounding box center [334, 166] width 29 height 29
radio input "true"
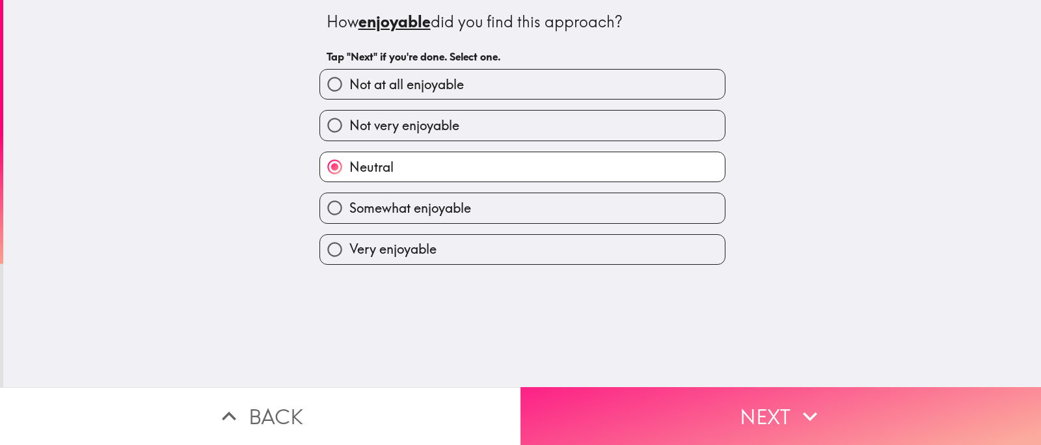
click at [658, 401] on button "Next" at bounding box center [781, 416] width 521 height 58
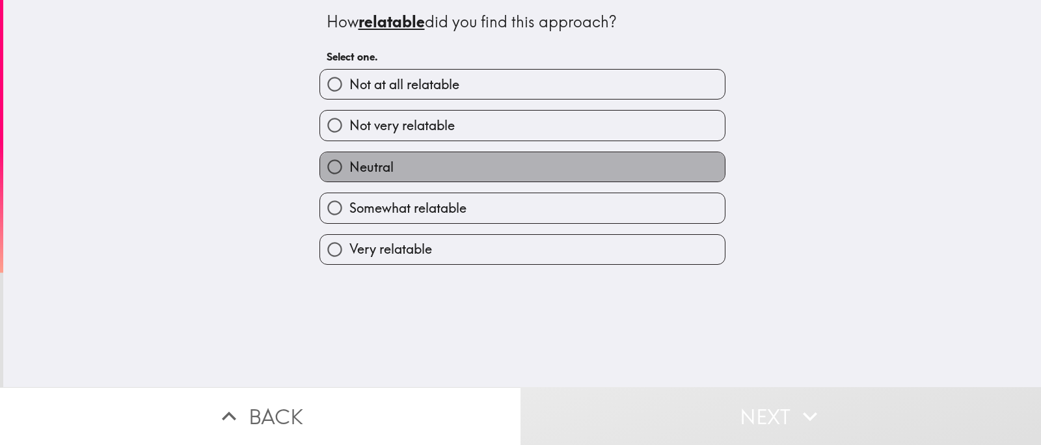
click at [401, 175] on label "Neutral" at bounding box center [522, 166] width 405 height 29
click at [349, 175] on input "Neutral" at bounding box center [334, 166] width 29 height 29
radio input "true"
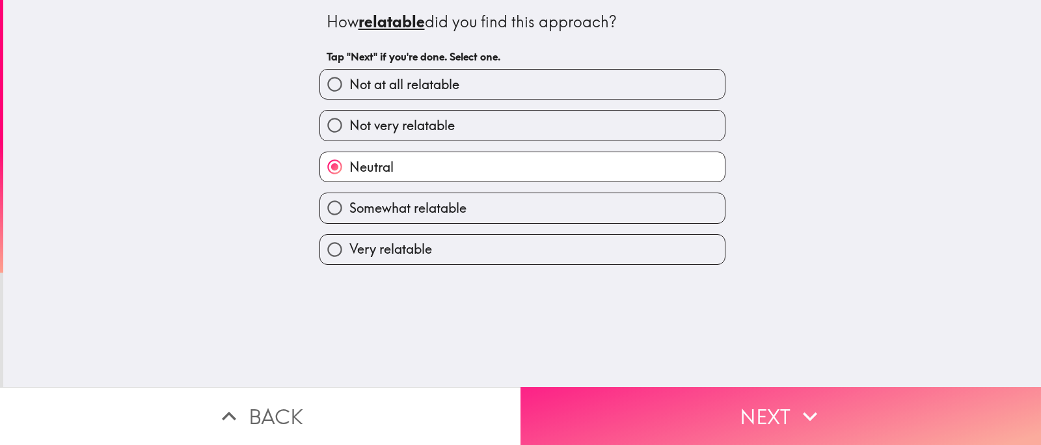
click at [710, 407] on button "Next" at bounding box center [781, 416] width 521 height 58
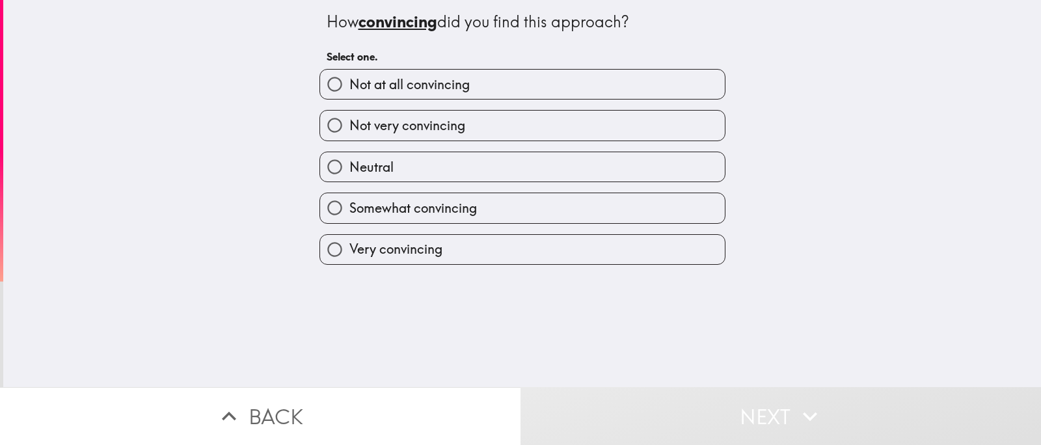
click at [449, 135] on span "Not very convincing" at bounding box center [407, 125] width 116 height 18
click at [349, 140] on input "Not very convincing" at bounding box center [334, 125] width 29 height 29
radio input "true"
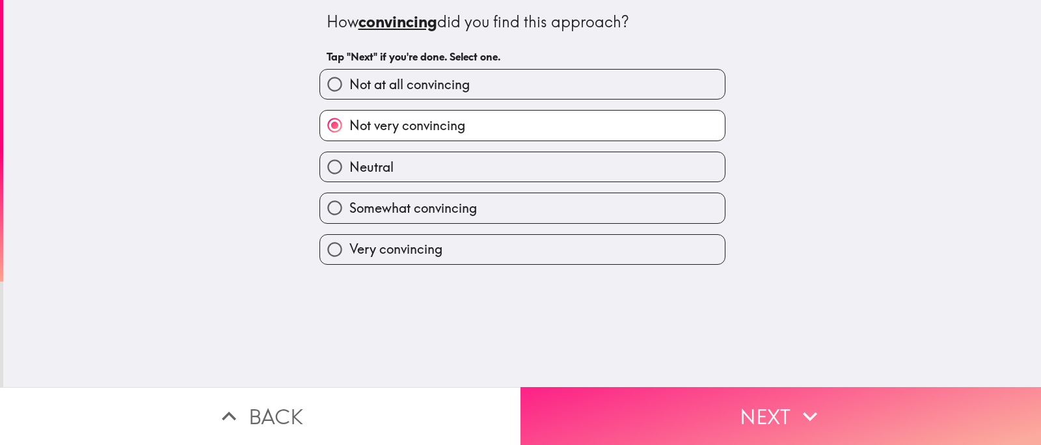
click at [657, 410] on button "Next" at bounding box center [781, 416] width 521 height 58
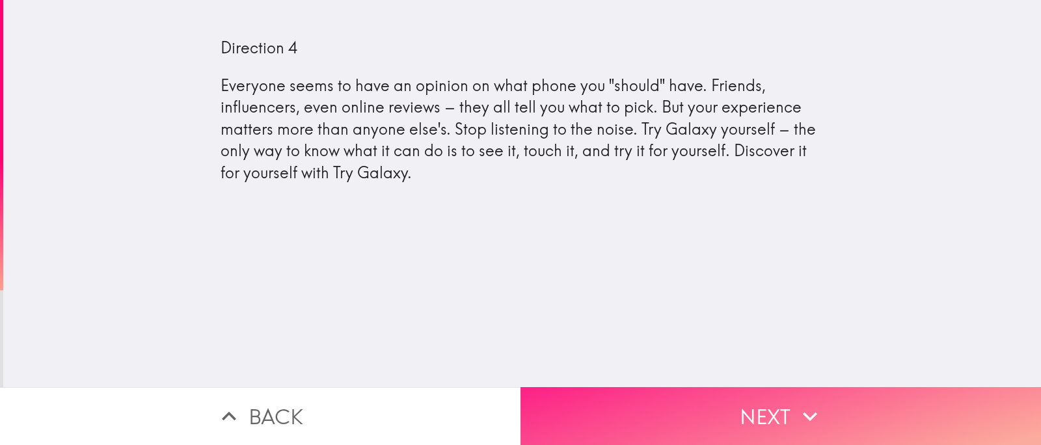
click at [722, 403] on button "Next" at bounding box center [781, 416] width 521 height 58
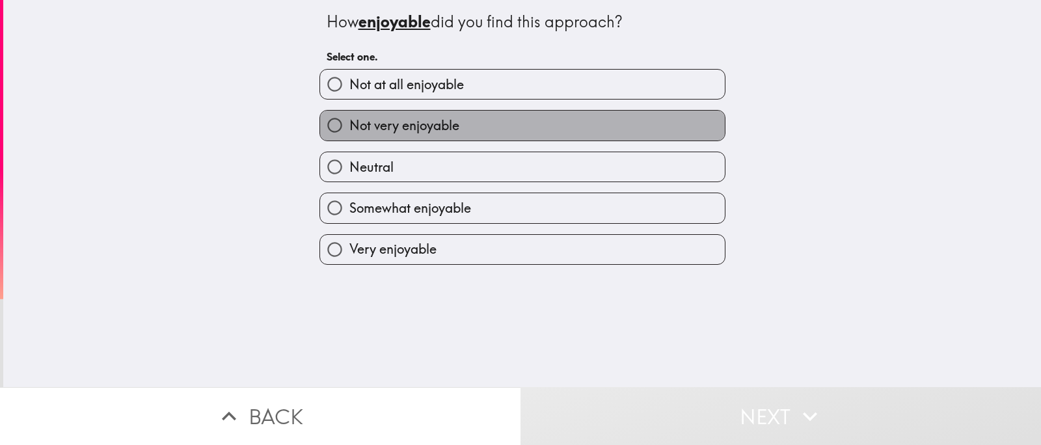
click at [387, 135] on span "Not very enjoyable" at bounding box center [404, 125] width 110 height 18
click at [349, 137] on input "Not very enjoyable" at bounding box center [334, 125] width 29 height 29
radio input "true"
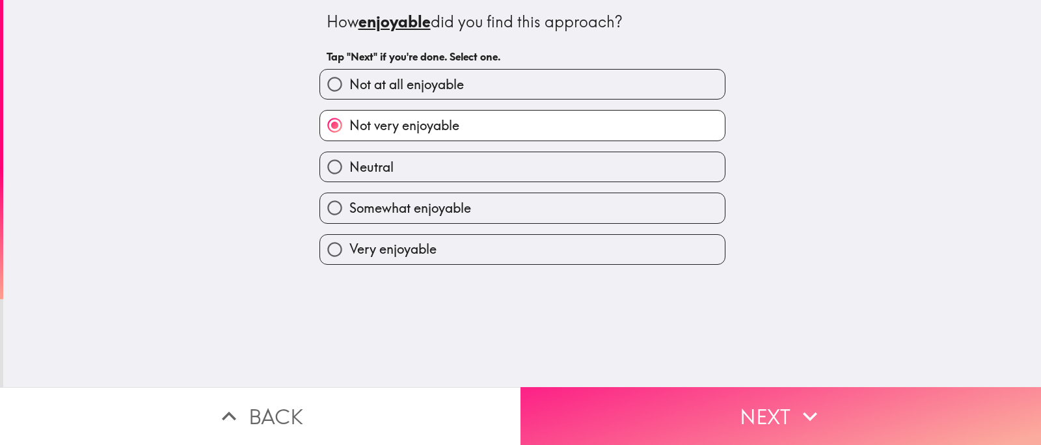
click at [667, 392] on button "Next" at bounding box center [781, 416] width 521 height 58
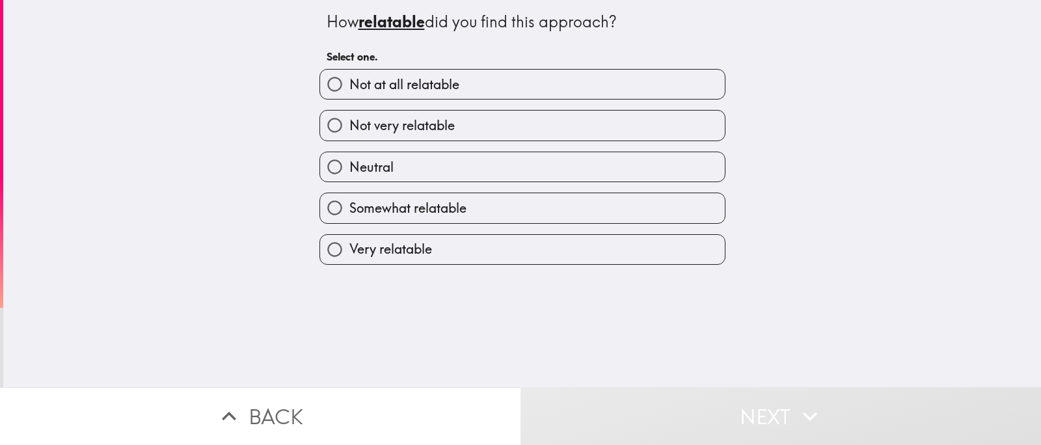
click at [404, 176] on label "Neutral" at bounding box center [522, 166] width 405 height 29
click at [349, 176] on input "Neutral" at bounding box center [334, 166] width 29 height 29
radio input "true"
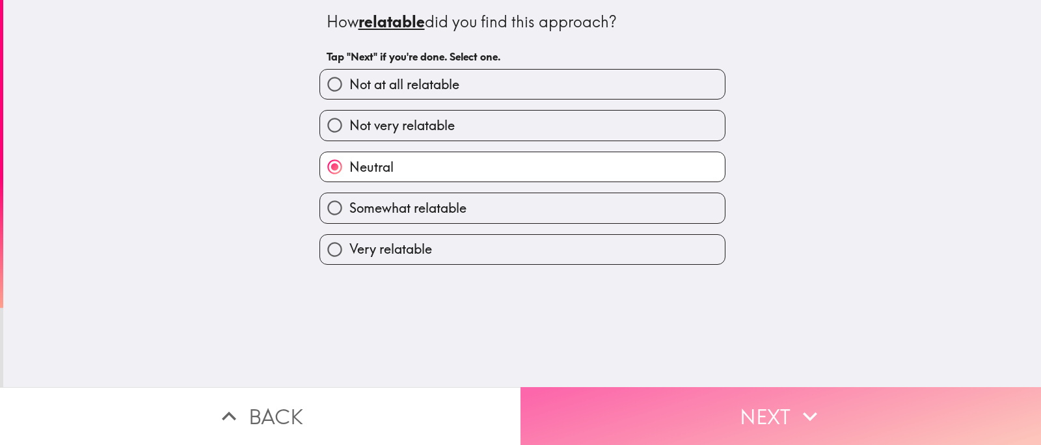
click at [671, 401] on button "Next" at bounding box center [781, 416] width 521 height 58
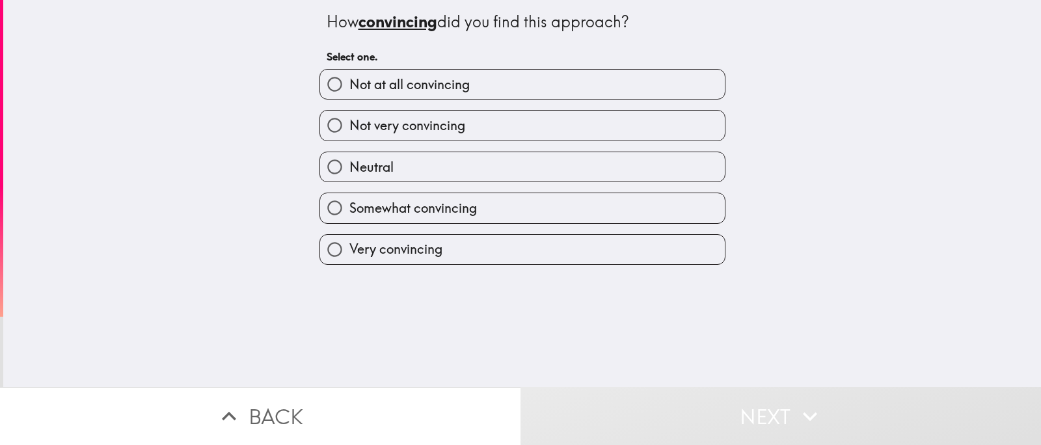
click at [422, 178] on label "Neutral" at bounding box center [522, 166] width 405 height 29
click at [349, 178] on input "Neutral" at bounding box center [334, 166] width 29 height 29
radio input "true"
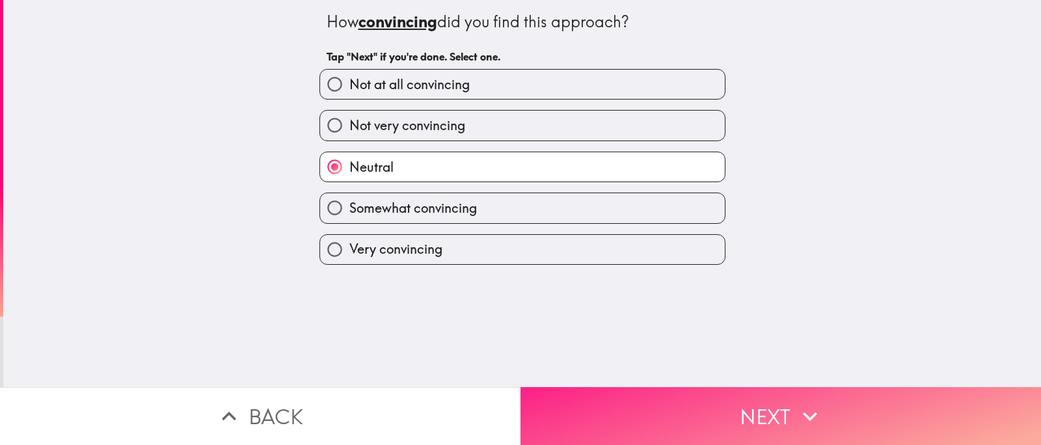
click at [674, 407] on button "Next" at bounding box center [781, 416] width 521 height 58
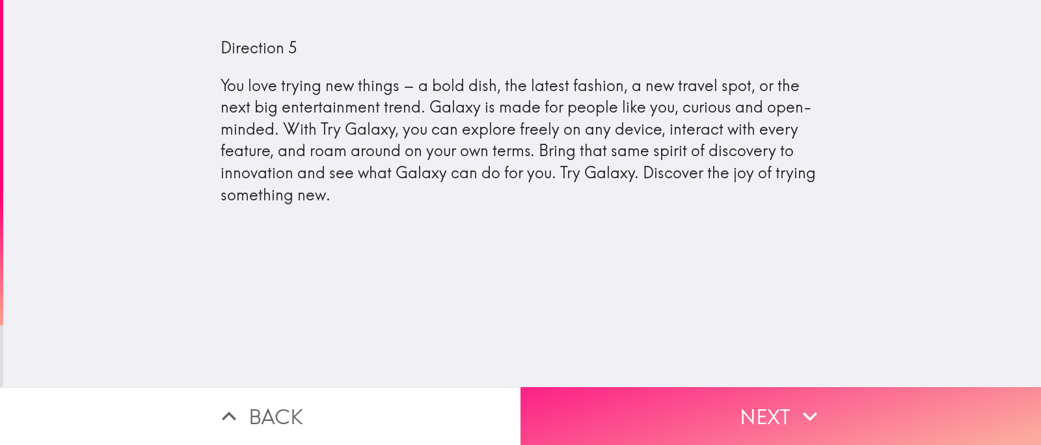
click at [636, 400] on button "Next" at bounding box center [781, 416] width 521 height 58
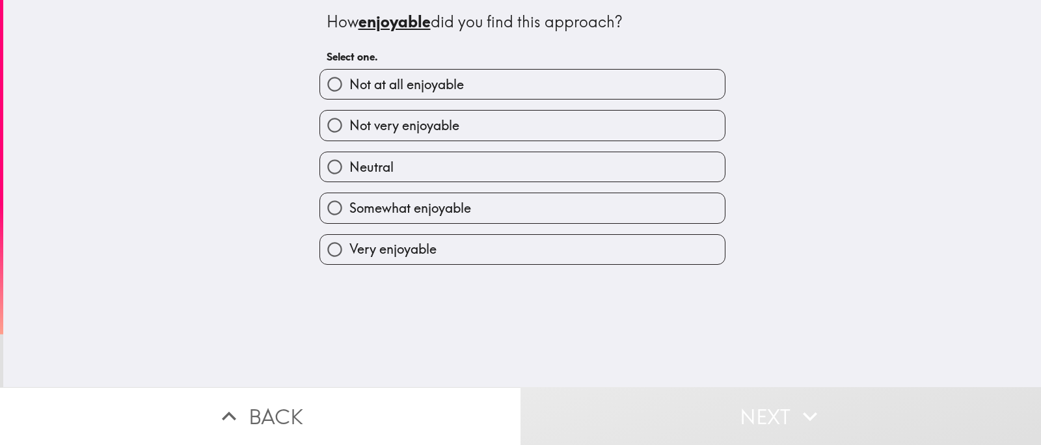
click at [390, 135] on span "Not very enjoyable" at bounding box center [404, 125] width 110 height 18
click at [349, 140] on input "Not very enjoyable" at bounding box center [334, 125] width 29 height 29
radio input "true"
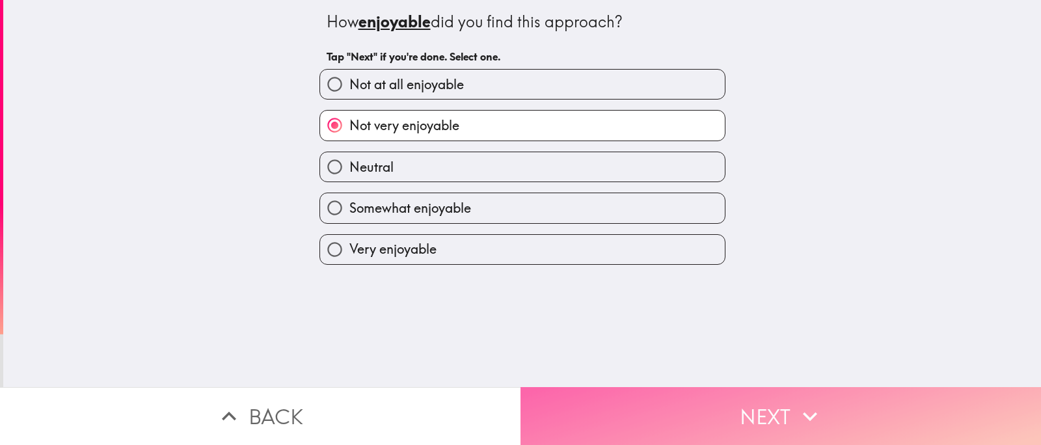
click at [664, 400] on button "Next" at bounding box center [781, 416] width 521 height 58
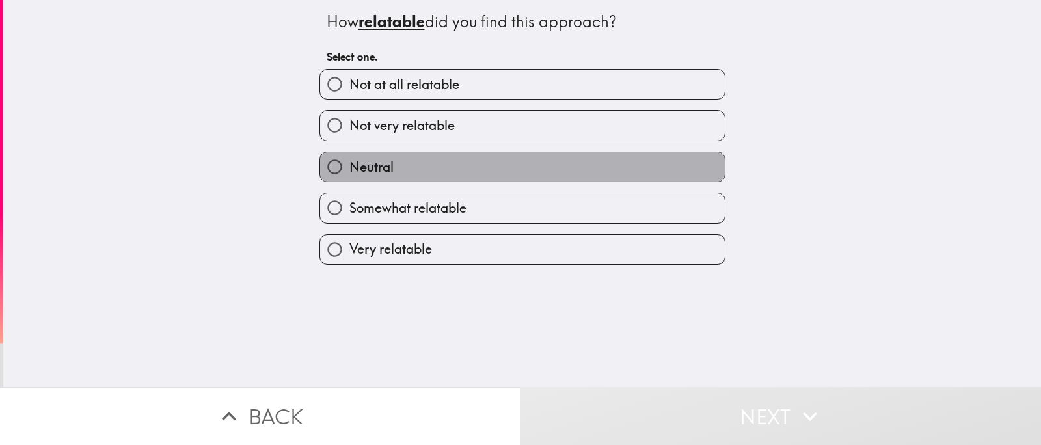
click at [398, 177] on label "Neutral" at bounding box center [522, 166] width 405 height 29
click at [349, 177] on input "Neutral" at bounding box center [334, 166] width 29 height 29
radio input "true"
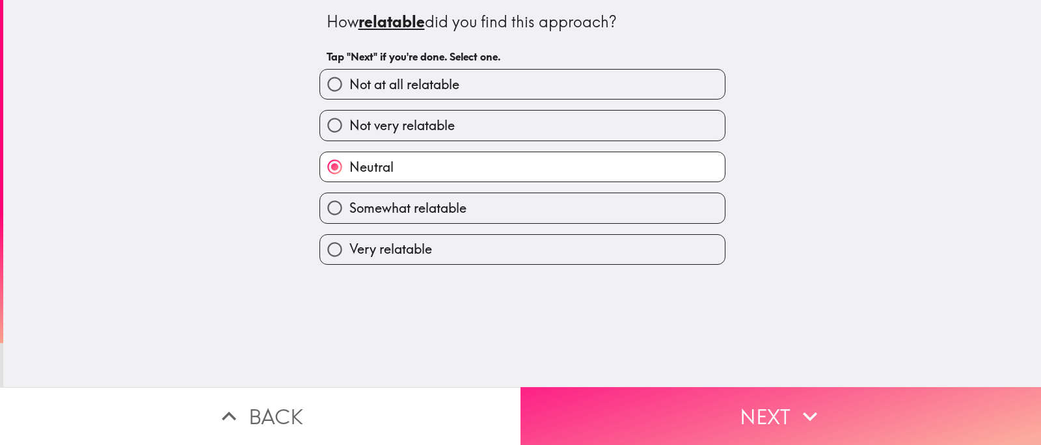
click at [625, 417] on button "Next" at bounding box center [781, 416] width 521 height 58
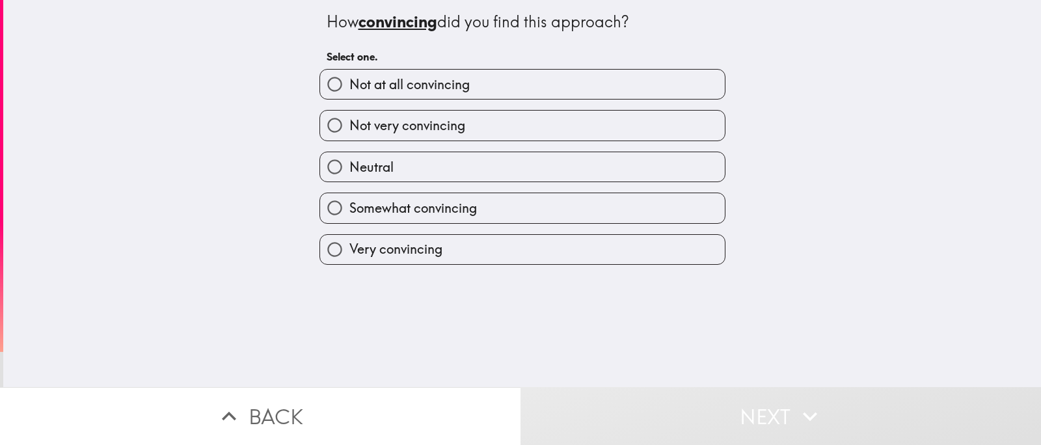
click at [379, 176] on span "Neutral" at bounding box center [371, 167] width 44 height 18
click at [349, 176] on input "Neutral" at bounding box center [334, 166] width 29 height 29
radio input "true"
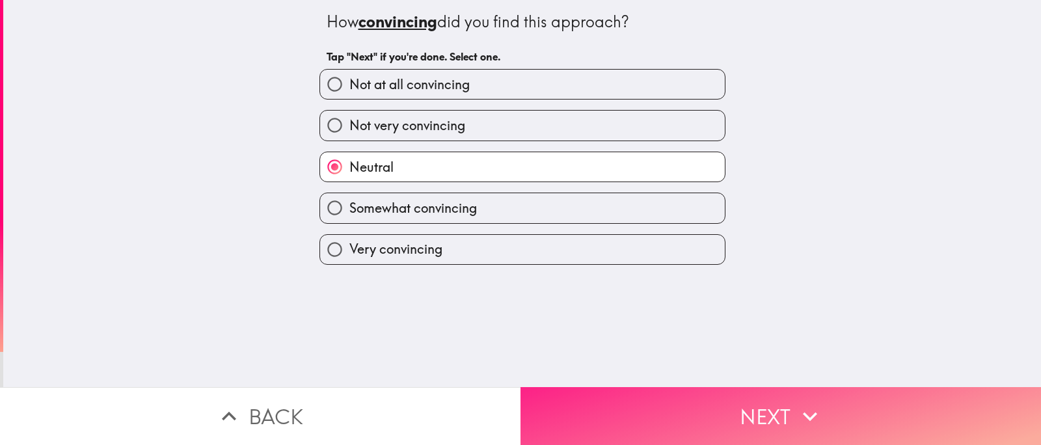
click at [634, 401] on button "Next" at bounding box center [781, 416] width 521 height 58
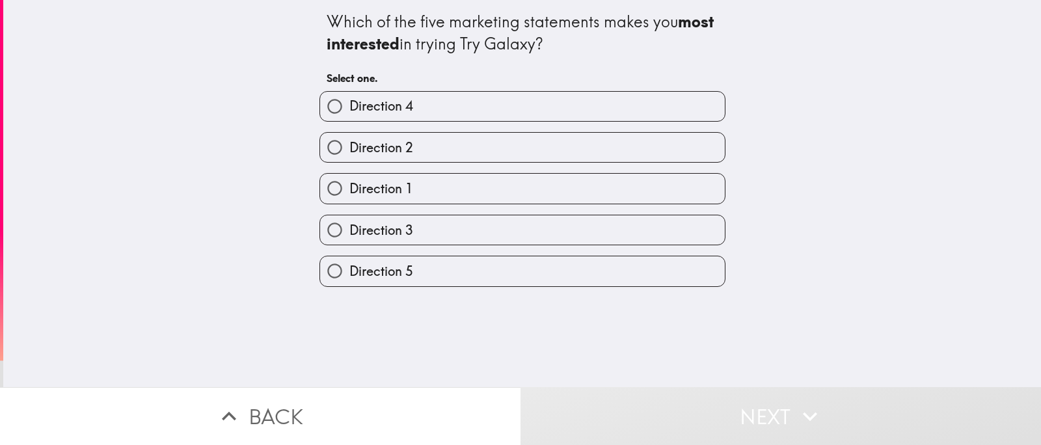
click at [446, 245] on label "Direction 3" at bounding box center [522, 229] width 405 height 29
click at [349, 245] on input "Direction 3" at bounding box center [334, 229] width 29 height 29
radio input "true"
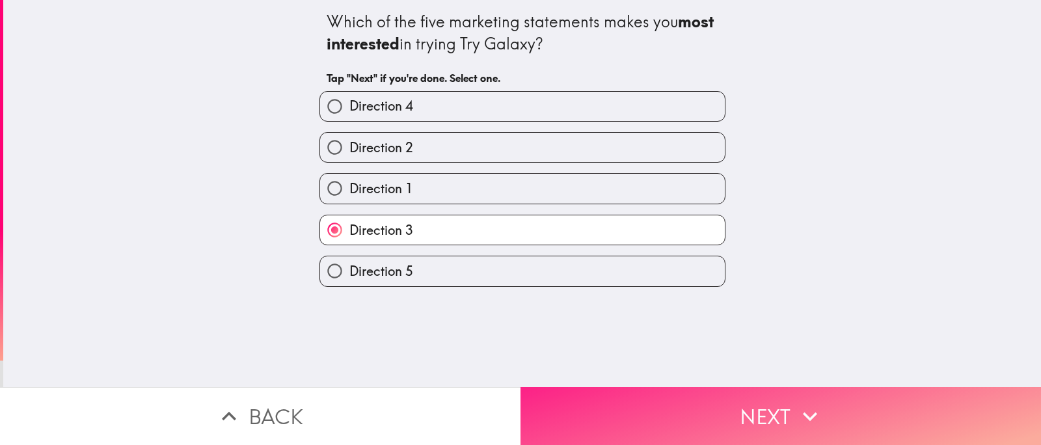
click at [685, 394] on button "Next" at bounding box center [781, 416] width 521 height 58
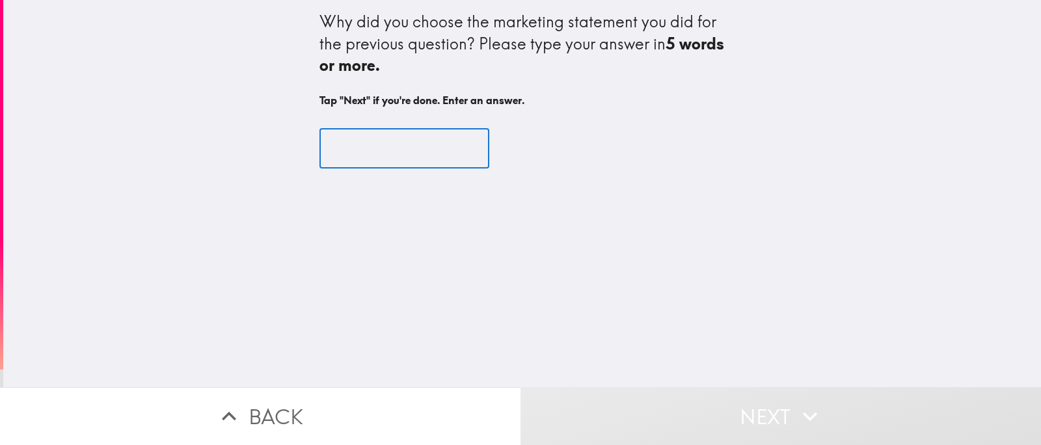
click at [401, 169] on input "text" at bounding box center [404, 148] width 170 height 40
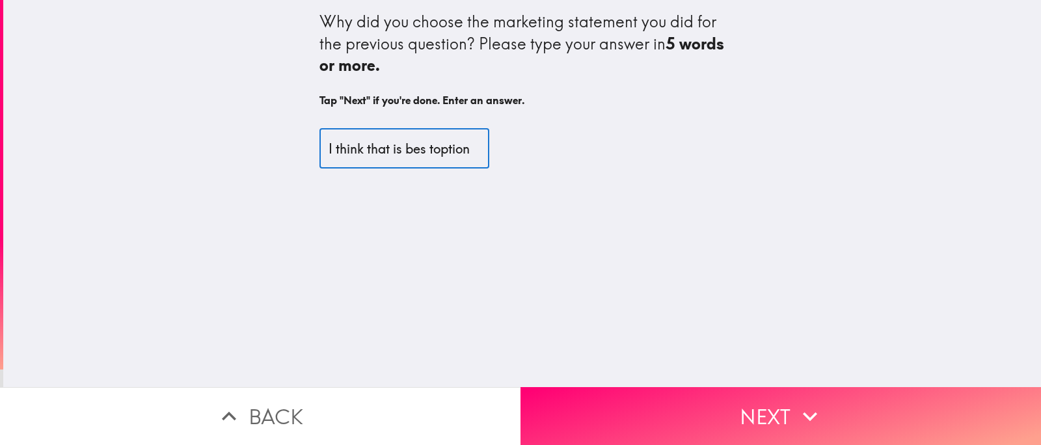
scroll to position [0, 7]
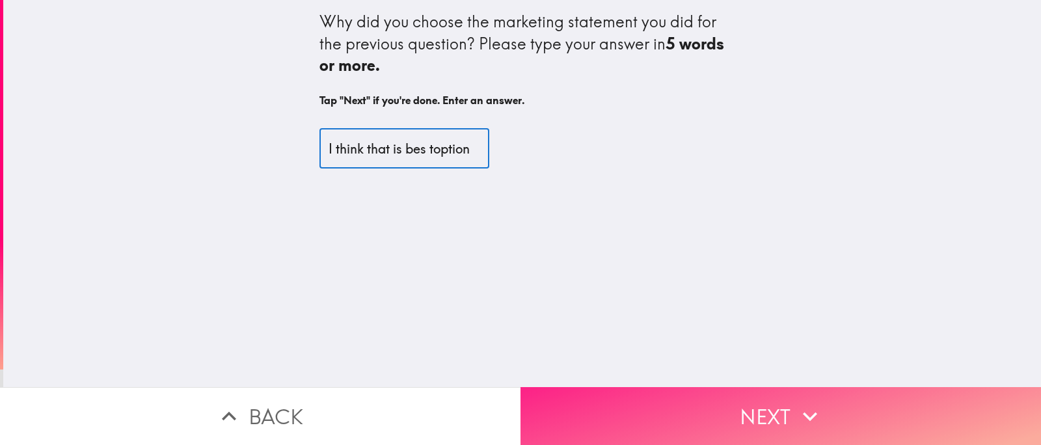
type input "I think that is bes toption"
click at [707, 407] on button "Next" at bounding box center [781, 416] width 521 height 58
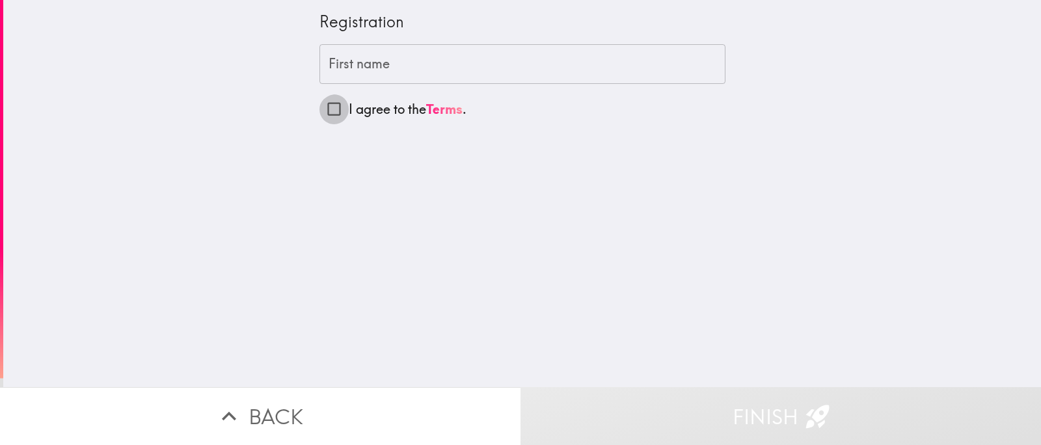
click at [325, 111] on input "I agree to the Terms ." at bounding box center [333, 108] width 29 height 29
checkbox input "true"
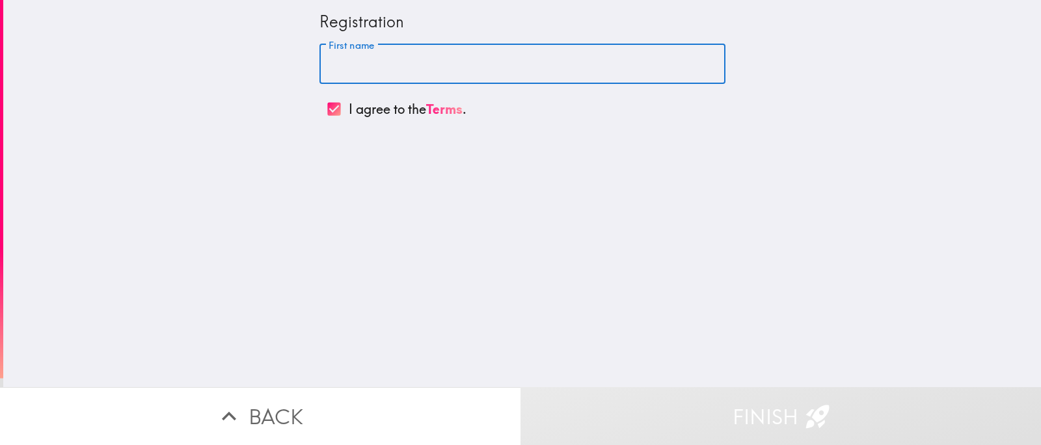
click at [344, 81] on input "First name" at bounding box center [522, 64] width 406 height 40
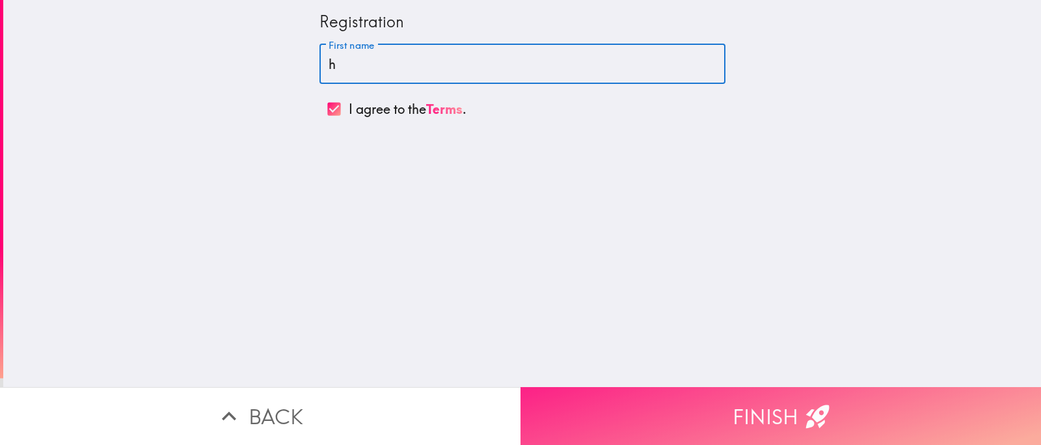
type input "h"
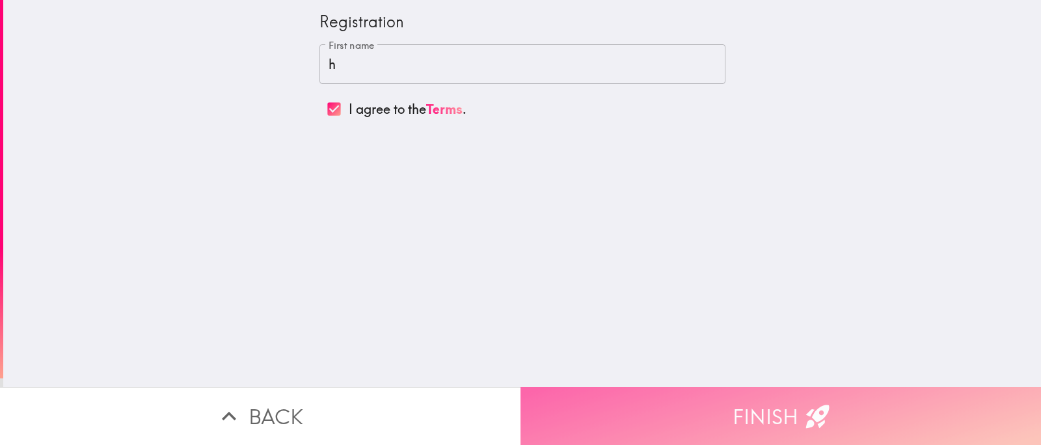
click at [692, 400] on button "Finish" at bounding box center [781, 416] width 521 height 58
